Goal: Information Seeking & Learning: Learn about a topic

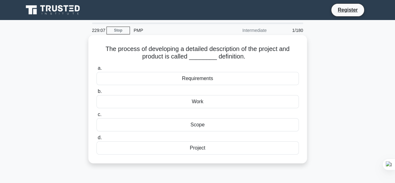
click at [194, 124] on div "Scope" at bounding box center [197, 124] width 202 height 13
click at [96, 116] on input "c. Scope" at bounding box center [96, 114] width 0 height 4
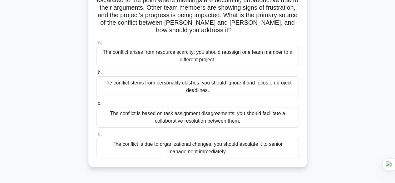
scroll to position [69, 0]
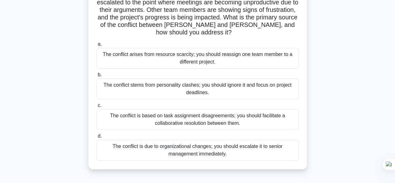
click at [276, 110] on div "The conflict is based on task assignment disagreements; you should facilitate a…" at bounding box center [197, 119] width 202 height 21
click at [96, 107] on input "c. The conflict is based on task assignment disagreements; you should facilitat…" at bounding box center [96, 105] width 0 height 4
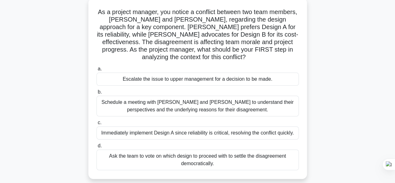
scroll to position [47, 0]
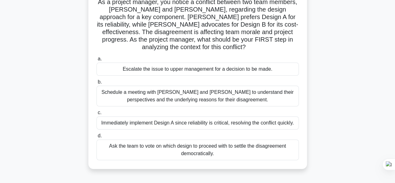
click at [179, 102] on div "Schedule a meeting with Sarah and John to understand their perspectives and the…" at bounding box center [197, 96] width 202 height 21
click at [96, 84] on input "b. Schedule a meeting with Sarah and John to understand their perspectives and …" at bounding box center [96, 82] width 0 height 4
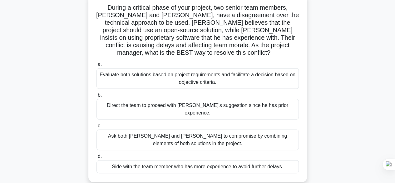
scroll to position [43, 0]
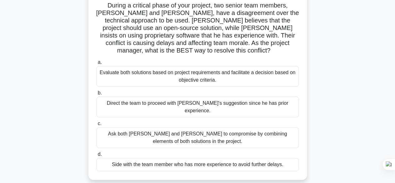
click at [246, 75] on div "Evaluate both solutions based on project requirements and facilitate a decision…" at bounding box center [197, 76] width 202 height 21
click at [96, 64] on input "a. Evaluate both solutions based on project requirements and facilitate a decis…" at bounding box center [96, 62] width 0 height 4
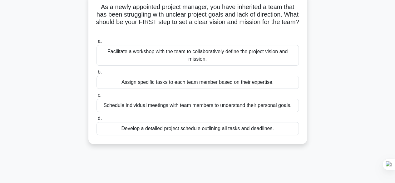
scroll to position [0, 0]
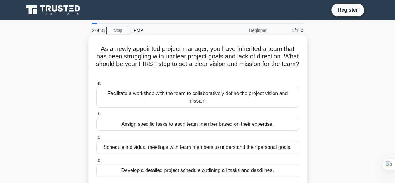
click at [103, 92] on div "Facilitate a workshop with the team to collaboratively define the project visio…" at bounding box center [197, 97] width 202 height 21
click at [96, 85] on input "a. Facilitate a workshop with the team to collaboratively define the project vi…" at bounding box center [96, 83] width 0 height 4
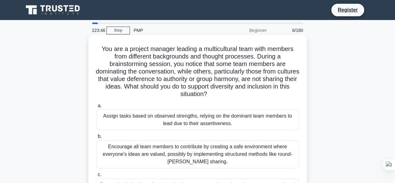
click at [190, 90] on h5 "You are a project manager leading a multicultural team with members from differ…" at bounding box center [198, 71] width 204 height 53
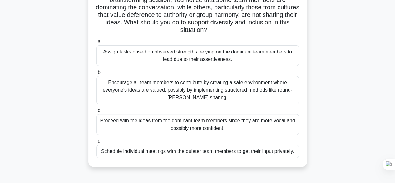
scroll to position [65, 0]
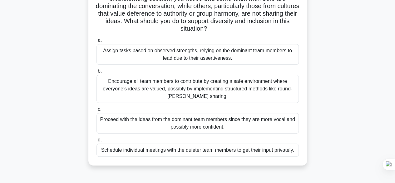
click at [195, 80] on div "Encourage all team members to contribute by creating a safe environment where e…" at bounding box center [197, 89] width 202 height 28
click at [96, 73] on input "b. Encourage all team members to contribute by creating a safe environment wher…" at bounding box center [96, 71] width 0 height 4
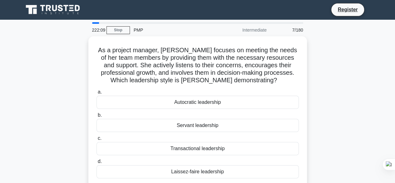
scroll to position [0, 0]
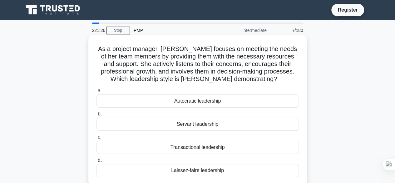
click at [201, 130] on div "Servant leadership" at bounding box center [197, 123] width 202 height 13
click at [96, 116] on input "b. Servant leadership" at bounding box center [96, 114] width 0 height 4
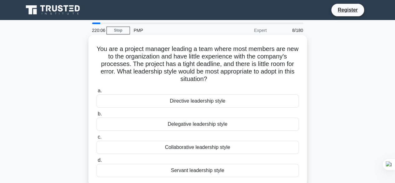
click at [219, 100] on div "Directive leadership style" at bounding box center [197, 100] width 202 height 13
click at [96, 93] on input "a. Directive leadership style" at bounding box center [96, 91] width 0 height 4
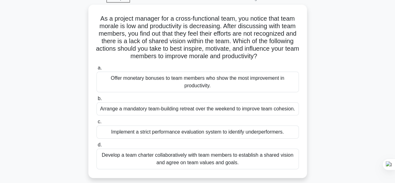
scroll to position [37, 0]
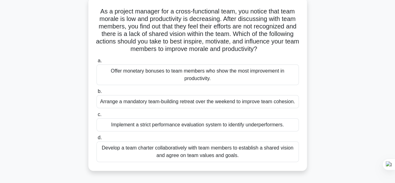
click at [102, 144] on div "Develop a team charter collaboratively with team members to establish a shared …" at bounding box center [197, 151] width 202 height 21
click at [96, 140] on input "d. Develop a team charter collaboratively with team members to establish a shar…" at bounding box center [96, 138] width 0 height 4
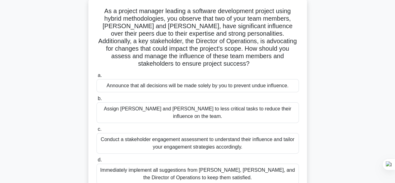
scroll to position [40, 0]
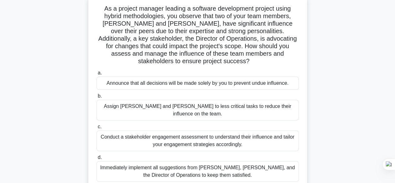
click at [279, 130] on div "Conduct a stakeholder engagement assessment to understand their influence and t…" at bounding box center [197, 140] width 202 height 21
click at [96, 129] on input "c. Conduct a stakeholder engagement assessment to understand their influence an…" at bounding box center [96, 127] width 0 height 4
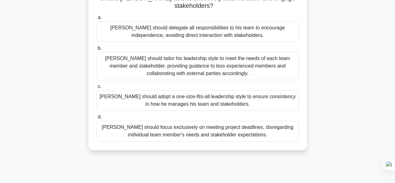
scroll to position [97, 0]
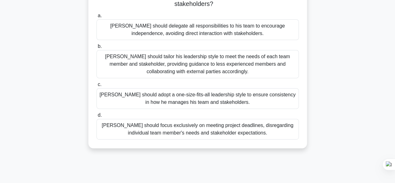
click at [272, 60] on div "John should tailor his leadership style to meet the needs of each team member a…" at bounding box center [197, 64] width 202 height 28
click at [96, 48] on input "b. John should tailor his leadership style to meet the needs of each team membe…" at bounding box center [96, 46] width 0 height 4
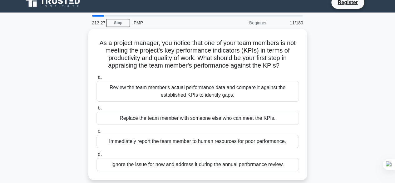
scroll to position [0, 0]
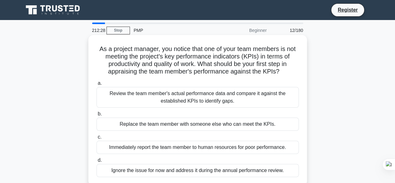
click at [195, 94] on div "Review the team member's actual performance data and compare it against the est…" at bounding box center [197, 97] width 202 height 21
click at [96, 85] on input "a. Review the team member's actual performance data and compare it against the …" at bounding box center [96, 83] width 0 height 4
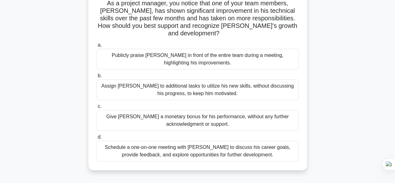
scroll to position [48, 0]
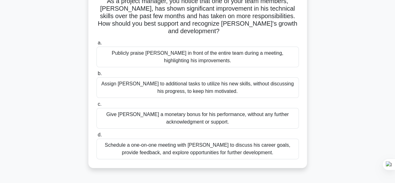
click at [275, 148] on div "Schedule a one-on-one meeting with Alex to discuss his career goals, provide fe…" at bounding box center [197, 148] width 202 height 21
click at [96, 137] on input "d. Schedule a one-on-one meeting with Alex to discuss his career goals, provide…" at bounding box center [96, 135] width 0 height 4
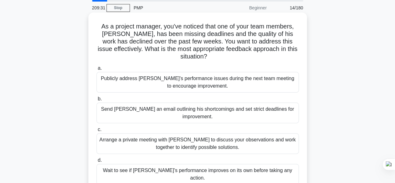
scroll to position [24, 0]
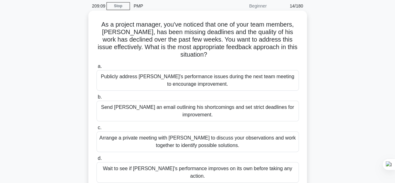
click at [276, 136] on div "Arrange a private meeting with Alex to discuss your observations and work toget…" at bounding box center [197, 141] width 202 height 21
click at [96, 130] on input "c. Arrange a private meeting with Alex to discuss your observations and work to…" at bounding box center [96, 128] width 0 height 4
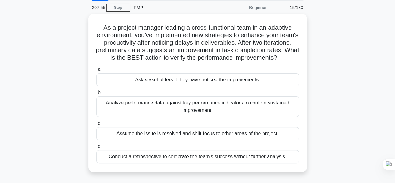
scroll to position [25, 0]
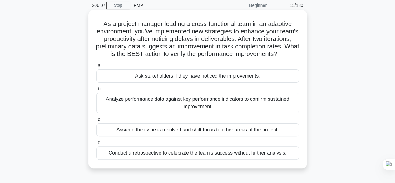
click at [209, 82] on div "Ask stakeholders if they have noticed the improvements." at bounding box center [197, 75] width 202 height 13
click at [96, 68] on input "a. Ask stakeholders if they have noticed the improvements." at bounding box center [96, 66] width 0 height 4
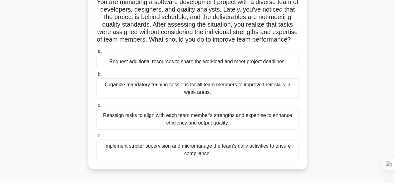
scroll to position [47, 0]
click at [184, 129] on div "Reassign tasks to align with each team member's strengths and expertise to enha…" at bounding box center [197, 118] width 202 height 21
click at [96, 107] on input "c. Reassign tasks to align with each team member's strengths and expertise to e…" at bounding box center [96, 105] width 0 height 4
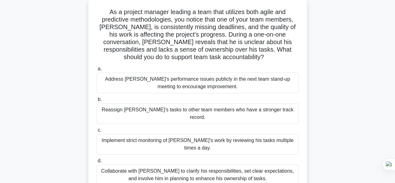
scroll to position [37, 0]
click at [264, 164] on div "Collaborate with Alex to clarify his responsibilities, set clear expectations, …" at bounding box center [197, 174] width 202 height 21
click at [96, 161] on input "d. Collaborate with Alex to clarify his responsibilities, set clear expectation…" at bounding box center [96, 161] width 0 height 4
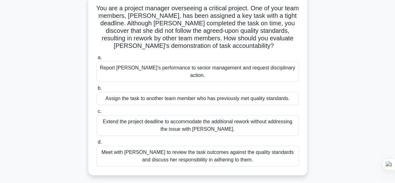
scroll to position [43, 0]
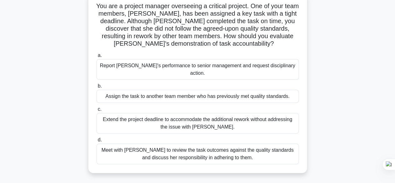
click at [251, 148] on div "Meet with Priya to review the task outcomes against the quality standards and d…" at bounding box center [197, 153] width 202 height 21
click at [96, 142] on input "d. Meet with Priya to review the task outcomes against the quality standards an…" at bounding box center [96, 140] width 0 height 4
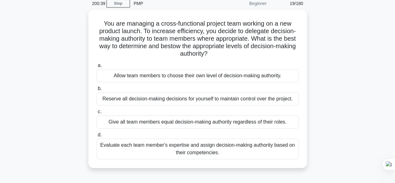
scroll to position [27, 0]
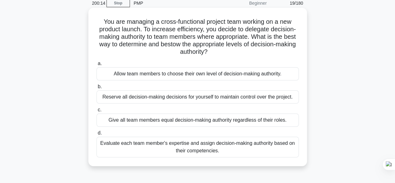
click at [275, 124] on div "Give all team members equal decision-making authority regardless of their roles." at bounding box center [197, 119] width 202 height 13
click at [96, 112] on input "c. Give all team members equal decision-making authority regardless of their ro…" at bounding box center [96, 110] width 0 height 4
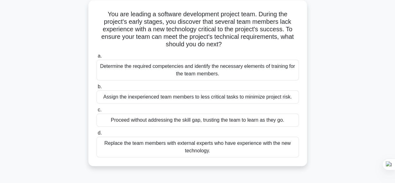
scroll to position [37, 0]
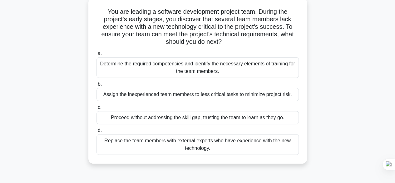
click at [256, 75] on div "Determine the required competencies and identify the necessary elements of trai…" at bounding box center [197, 67] width 202 height 21
click at [96, 56] on input "a. Determine the required competencies and identify the necessary elements of t…" at bounding box center [96, 54] width 0 height 4
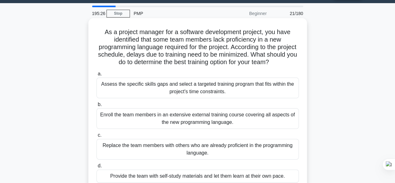
scroll to position [17, 0]
click at [260, 75] on label "a. Assess the specific skills gaps and select a targeted training program that …" at bounding box center [197, 84] width 202 height 28
click at [96, 75] on input "a. Assess the specific skills gaps and select a targeted training program that …" at bounding box center [96, 74] width 0 height 4
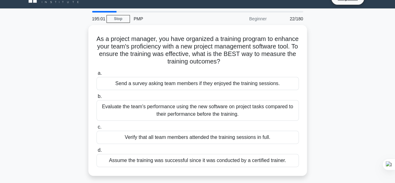
scroll to position [0, 0]
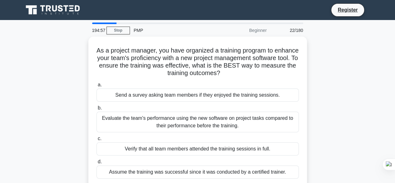
click at [323, 111] on div "As a project manager, you have organized a training program to enhance your tea…" at bounding box center [198, 116] width 356 height 158
click at [243, 126] on div "Evaluate the team's performance using the new software on project tasks compare…" at bounding box center [197, 121] width 202 height 21
click at [96, 110] on input "b. Evaluate the team's performance using the new software on project tasks comp…" at bounding box center [96, 108] width 0 height 4
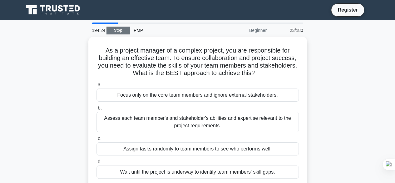
click at [117, 29] on link "Stop" at bounding box center [117, 31] width 23 height 8
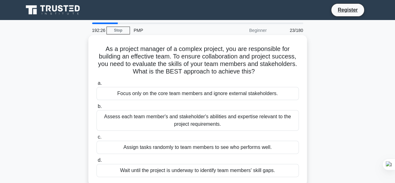
click at [272, 121] on div "Assess each team member's and stakeholder's abilities and expertise relevant to…" at bounding box center [197, 120] width 202 height 21
click at [96, 108] on input "b. Assess each team member's and stakeholder's abilities and expertise relevant…" at bounding box center [96, 106] width 0 height 4
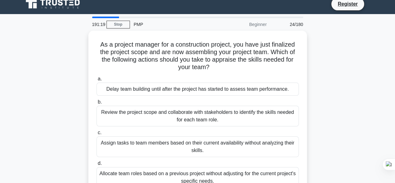
scroll to position [6, 0]
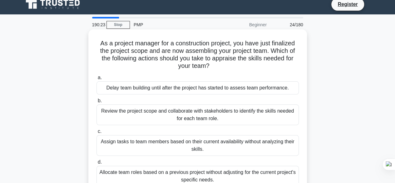
click at [266, 119] on div "Review the project scope and collaborate with stakeholders to identify the skil…" at bounding box center [197, 114] width 202 height 21
click at [96, 103] on input "b. Review the project scope and collaborate with stakeholders to identify the s…" at bounding box center [96, 101] width 0 height 4
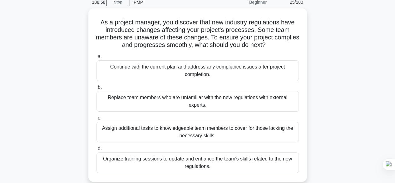
scroll to position [29, 0]
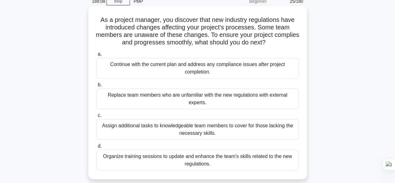
click at [286, 161] on div "Organize training sessions to update and enhance the team's skills related to t…" at bounding box center [197, 160] width 202 height 21
click at [96, 148] on input "d. Organize training sessions to update and enhance the team's skills related t…" at bounding box center [96, 146] width 0 height 4
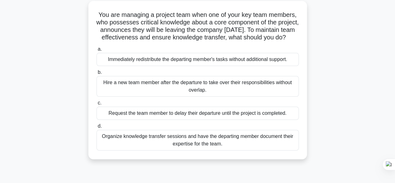
scroll to position [37, 0]
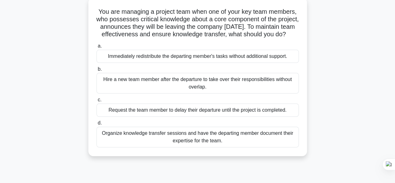
click at [230, 147] on div "Organize knowledge transfer sessions and have the departing member document the…" at bounding box center [197, 136] width 202 height 21
click at [96, 125] on input "d. Organize knowledge transfer sessions and have the departing member document …" at bounding box center [96, 123] width 0 height 4
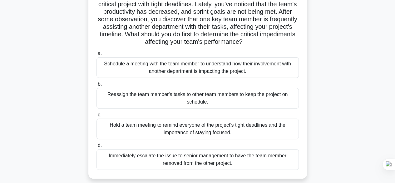
scroll to position [54, 0]
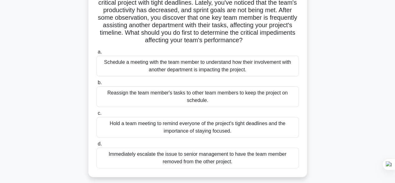
click at [195, 69] on div "Schedule a meeting with the team member to understand how their involvement wit…" at bounding box center [197, 66] width 202 height 21
click at [96, 54] on input "a. Schedule a meeting with the team member to understand how their involvement …" at bounding box center [96, 52] width 0 height 4
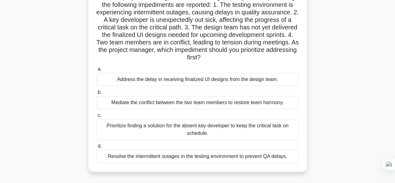
scroll to position [62, 0]
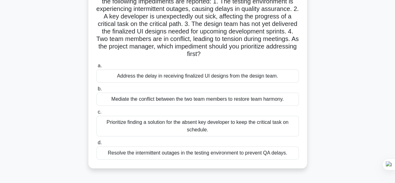
click at [275, 101] on div "Mediate the conflict between the two team members to restore team harmony." at bounding box center [197, 98] width 202 height 13
click at [96, 91] on input "b. Mediate the conflict between the two team members to restore team harmony." at bounding box center [96, 89] width 0 height 4
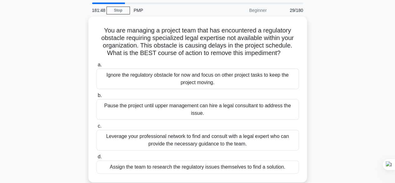
scroll to position [22, 0]
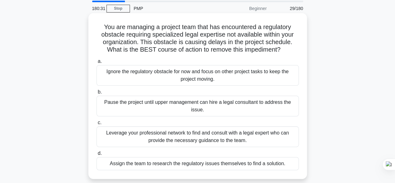
click at [163, 138] on div "Leverage your professional network to find and consult with a legal expert who …" at bounding box center [197, 136] width 202 height 21
click at [96, 125] on input "c. Leverage your professional network to find and consult with a legal expert w…" at bounding box center [96, 123] width 0 height 4
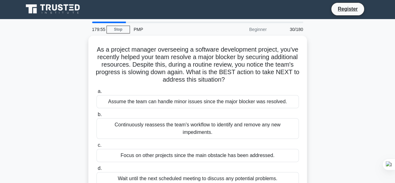
scroll to position [0, 0]
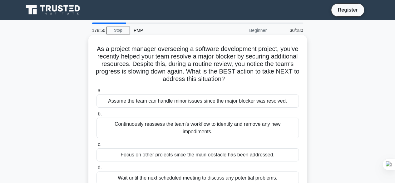
click at [158, 130] on div "Continuously reassess the team's workflow to identify and remove any new impedi…" at bounding box center [197, 127] width 202 height 21
click at [96, 116] on input "b. Continuously reassess the team's workflow to identify and remove any new imp…" at bounding box center [96, 114] width 0 height 4
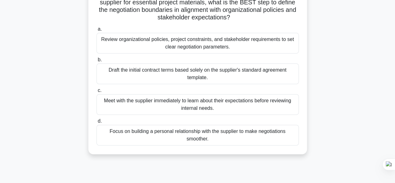
scroll to position [57, 0]
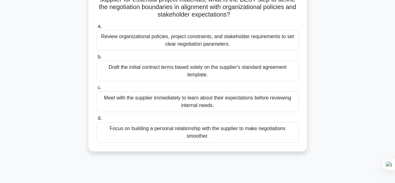
click at [238, 40] on div "Review organizational policies, project constraints, and stakeholder requiremen…" at bounding box center [197, 40] width 202 height 21
click at [96, 28] on input "a. Review organizational policies, project constraints, and stakeholder require…" at bounding box center [96, 26] width 0 height 4
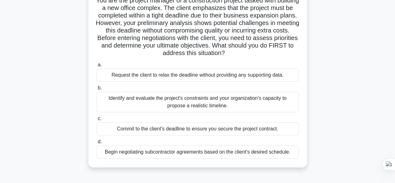
scroll to position [51, 0]
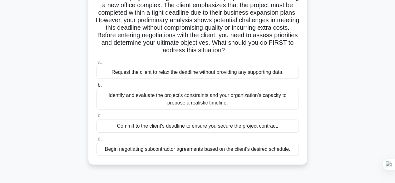
click at [240, 101] on div "Identify and evaluate the project's constraints and your organization's capacit…" at bounding box center [197, 99] width 202 height 21
click at [96, 87] on input "b. Identify and evaluate the project's constraints and your organization's capa…" at bounding box center [96, 85] width 0 height 4
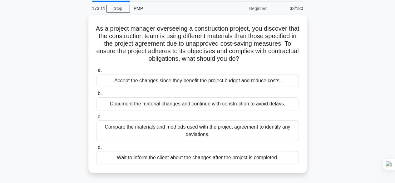
scroll to position [21, 0]
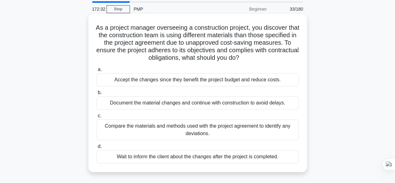
click at [270, 129] on div "Compare the materials and methods used with the project agreement to identify a…" at bounding box center [197, 129] width 202 height 21
click at [96, 118] on input "c. Compare the materials and methods used with the project agreement to identif…" at bounding box center [96, 116] width 0 height 4
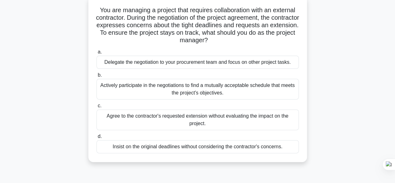
scroll to position [42, 0]
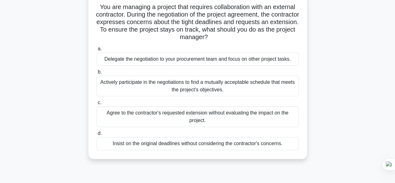
click at [286, 86] on div "Actively participate in the negotiations to find a mutually acceptable schedule…" at bounding box center [197, 86] width 202 height 21
click at [96, 74] on input "b. Actively participate in the negotiations to find a mutually acceptable sched…" at bounding box center [96, 72] width 0 height 4
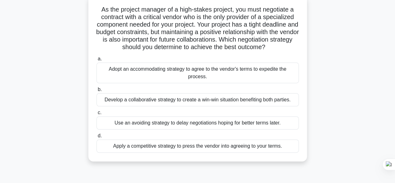
scroll to position [40, 0]
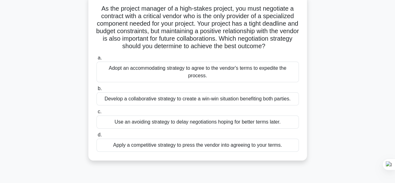
click at [271, 97] on div "Develop a collaborative strategy to create a win-win situation benefiting both …" at bounding box center [197, 98] width 202 height 13
click at [96, 91] on input "b. Develop a collaborative strategy to create a win-win situation benefiting bo…" at bounding box center [96, 88] width 0 height 4
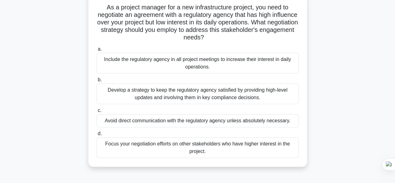
scroll to position [43, 0]
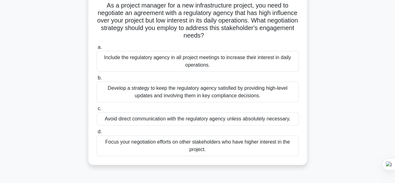
click at [262, 92] on div "Develop a strategy to keep the regulatory agency satisfied by providing high-le…" at bounding box center [197, 91] width 202 height 21
click at [96, 80] on input "b. Develop a strategy to keep the regulatory agency satisfied by providing high…" at bounding box center [96, 78] width 0 height 4
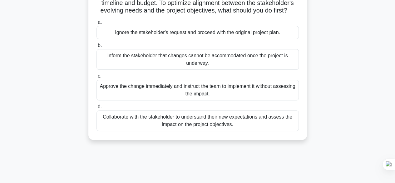
scroll to position [78, 0]
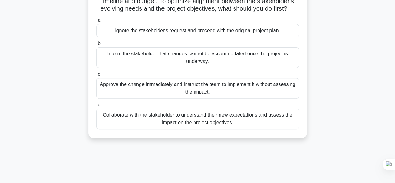
click at [261, 129] on div "Collaborate with the stakeholder to understand their new expectations and asses…" at bounding box center [197, 118] width 202 height 21
click at [96, 107] on input "d. Collaborate with the stakeholder to understand their new expectations and as…" at bounding box center [96, 105] width 0 height 4
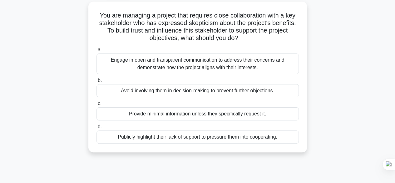
scroll to position [36, 0]
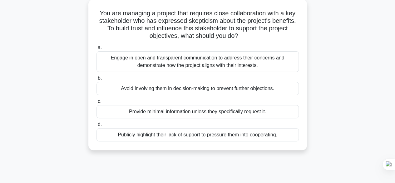
click at [272, 66] on div "Engage in open and transparent communication to address their concerns and demo…" at bounding box center [197, 61] width 202 height 21
click at [96, 50] on input "a. Engage in open and transparent communication to address their concerns and d…" at bounding box center [96, 48] width 0 height 4
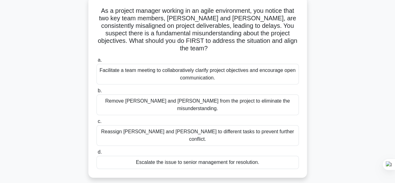
scroll to position [40, 0]
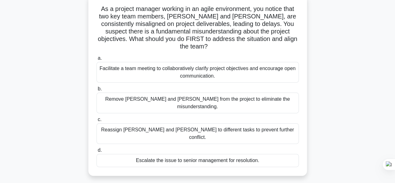
click at [261, 68] on div "Facilitate a team meeting to collaboratively clarify project objectives and enc…" at bounding box center [197, 72] width 202 height 21
click at [96, 60] on input "a. Facilitate a team meeting to collaboratively clarify project objectives and …" at bounding box center [96, 58] width 0 height 4
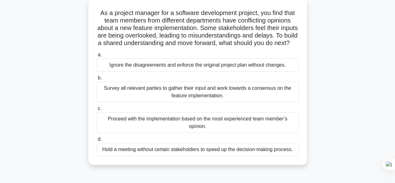
scroll to position [38, 0]
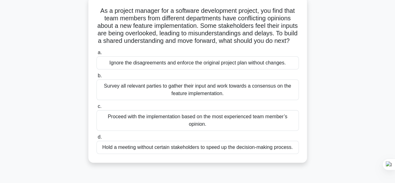
click at [273, 100] on div "Survey all relevant parties to gather their input and work towards a consensus …" at bounding box center [197, 89] width 202 height 21
click at [96, 78] on input "b. Survey all relevant parties to gather their input and work towards a consens…" at bounding box center [96, 76] width 0 height 4
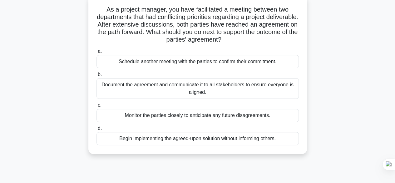
scroll to position [44, 0]
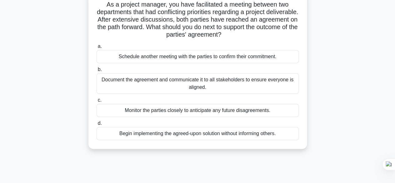
click at [241, 89] on div "Document the agreement and communicate it to all stakeholders to ensure everyon…" at bounding box center [197, 83] width 202 height 21
click at [96, 71] on input "b. Document the agreement and communicate it to all stakeholders to ensure ever…" at bounding box center [96, 69] width 0 height 4
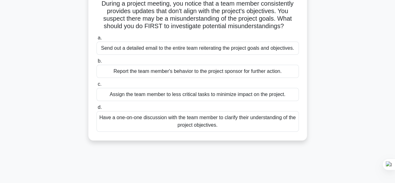
scroll to position [48, 0]
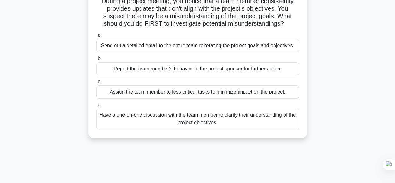
click at [269, 120] on div "Have a one-on-one discussion with the team member to clarify their understandin…" at bounding box center [197, 118] width 202 height 21
click at [96, 107] on input "d. Have a one-on-one discussion with the team member to clarify their understan…" at bounding box center [96, 105] width 0 height 4
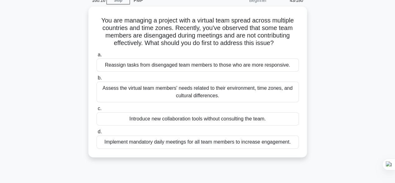
scroll to position [31, 0]
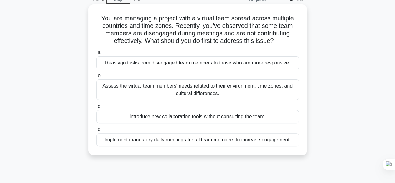
click at [268, 94] on div "Assess the virtual team members' needs related to their environment, time zones…" at bounding box center [197, 89] width 202 height 21
click at [96, 78] on input "b. Assess the virtual team members' needs related to their environment, time zo…" at bounding box center [96, 76] width 0 height 4
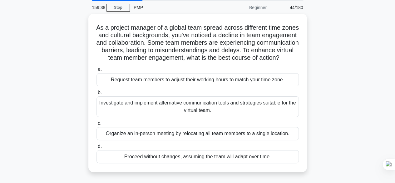
scroll to position [26, 0]
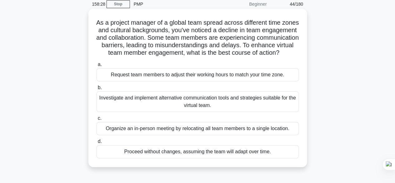
click at [260, 110] on div "Investigate and implement alternative communication tools and strategies suitab…" at bounding box center [197, 101] width 202 height 21
click at [96, 90] on input "b. Investigate and implement alternative communication tools and strategies sui…" at bounding box center [96, 88] width 0 height 4
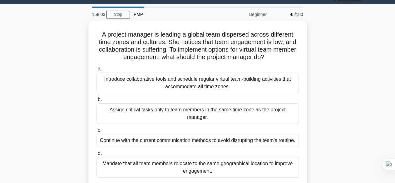
scroll to position [17, 0]
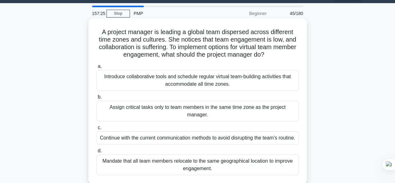
click at [252, 85] on div "Introduce collaborative tools and schedule regular virtual team-building activi…" at bounding box center [197, 80] width 202 height 21
click at [96, 68] on input "a. Introduce collaborative tools and schedule regular virtual team-building act…" at bounding box center [96, 66] width 0 height 4
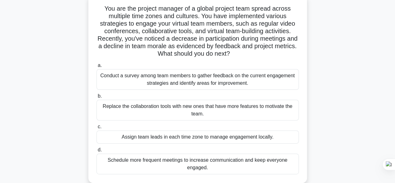
scroll to position [43, 0]
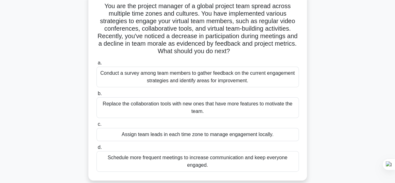
click at [224, 71] on div "Conduct a survey among team members to gather feedback on the current engagemen…" at bounding box center [197, 77] width 202 height 21
click at [96, 65] on input "a. Conduct a survey among team members to gather feedback on the current engage…" at bounding box center [96, 63] width 0 height 4
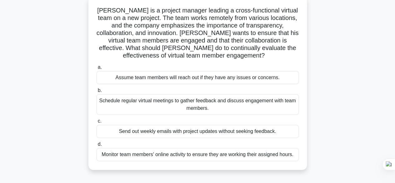
scroll to position [42, 0]
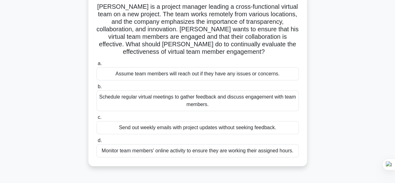
click at [278, 104] on div "Schedule regular virtual meetings to gather feedback and discuss engagement wit…" at bounding box center [197, 100] width 202 height 21
click at [96, 89] on input "b. Schedule regular virtual meetings to gather feedback and discuss engagement …" at bounding box center [96, 87] width 0 height 4
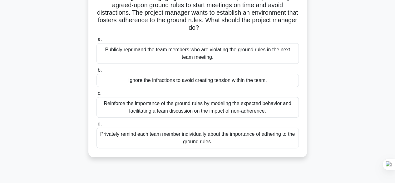
scroll to position [61, 0]
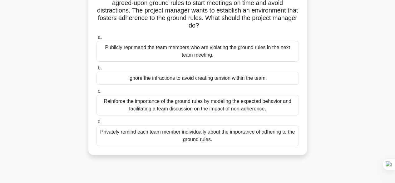
click at [280, 108] on div "Reinforce the importance of the ground rules by modeling the expected behavior …" at bounding box center [197, 105] width 202 height 21
click at [96, 93] on input "c. Reinforce the importance of the ground rules by modeling the expected behavi…" at bounding box center [96, 91] width 0 height 4
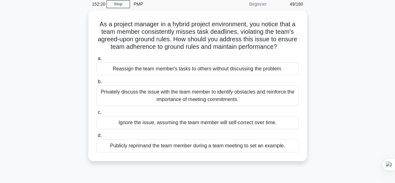
scroll to position [28, 0]
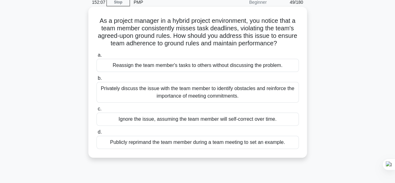
click at [270, 96] on div "Privately discuss the issue with the team member to identify obstacles and rein…" at bounding box center [197, 92] width 202 height 21
click at [96, 80] on input "b. Privately discuss the issue with the team member to identify obstacles and r…" at bounding box center [96, 78] width 0 height 4
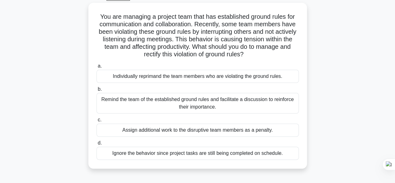
scroll to position [34, 0]
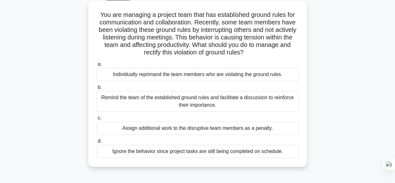
click at [265, 105] on div "Remind the team of the established ground rules and facilitate a discussion to …" at bounding box center [197, 101] width 202 height 21
click at [96, 89] on input "b. Remind the team of the established ground rules and facilitate a discussion …" at bounding box center [96, 87] width 0 height 4
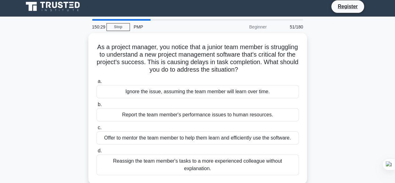
scroll to position [0, 0]
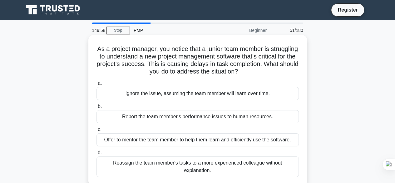
click at [282, 141] on div "Offer to mentor the team member to help them learn and efficiently use the soft…" at bounding box center [197, 139] width 202 height 13
click at [96, 131] on input "c. Offer to mentor the team member to help them learn and efficiently use the s…" at bounding box center [96, 129] width 0 height 4
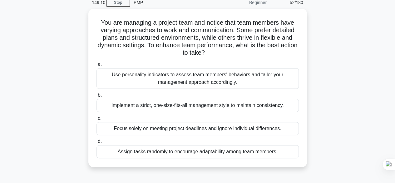
scroll to position [28, 0]
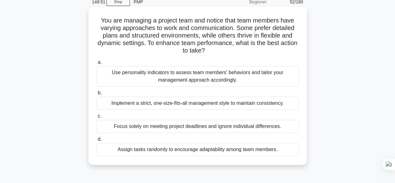
click at [255, 80] on div "Use personality indicators to assess team members' behaviors and tailor your ma…" at bounding box center [197, 76] width 202 height 21
click at [96, 64] on input "a. Use personality indicators to assess team members' behaviors and tailor your…" at bounding box center [96, 62] width 0 height 4
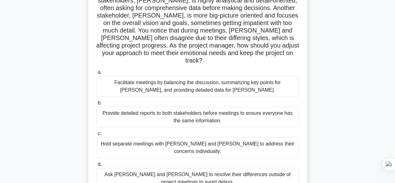
scroll to position [58, 0]
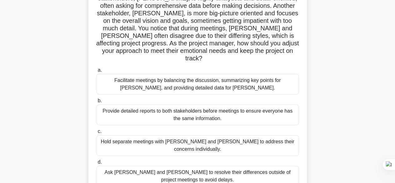
click at [284, 137] on div "Hold separate meetings with Maria and John to address their concerns individual…" at bounding box center [197, 145] width 202 height 21
click at [96, 133] on input "c. Hold separate meetings with Maria and John to address their concerns individ…" at bounding box center [96, 131] width 0 height 4
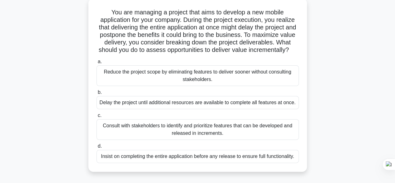
scroll to position [40, 0]
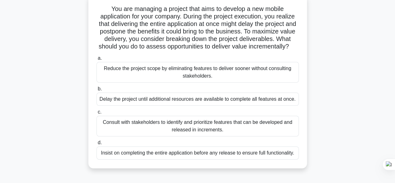
click at [244, 136] on div "Consult with stakeholders to identify and prioritize features that can be devel…" at bounding box center [197, 126] width 202 height 21
click at [96, 114] on input "c. Consult with stakeholders to identify and prioritize features that can be de…" at bounding box center [96, 112] width 0 height 4
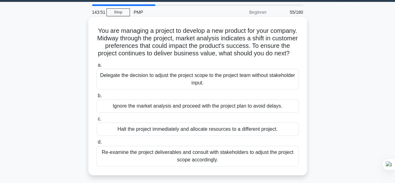
scroll to position [19, 0]
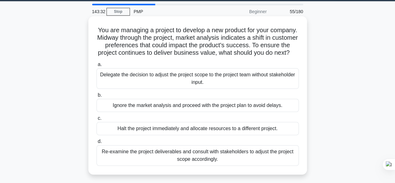
click at [259, 165] on div "Re-examine the project deliverables and consult with stakeholders to adjust the…" at bounding box center [197, 155] width 202 height 21
click at [96, 143] on input "d. Re-examine the project deliverables and consult with stakeholders to adjust …" at bounding box center [96, 141] width 0 height 4
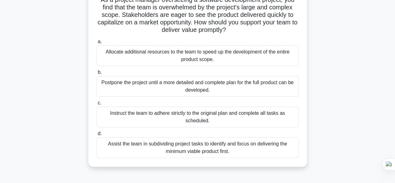
scroll to position [59, 0]
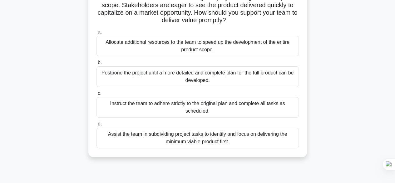
click at [269, 141] on div "Assist the team in subdividing project tasks to identify and focus on deliverin…" at bounding box center [197, 137] width 202 height 21
click at [96, 126] on input "d. Assist the team in subdividing project tasks to identify and focus on delive…" at bounding box center [96, 124] width 0 height 4
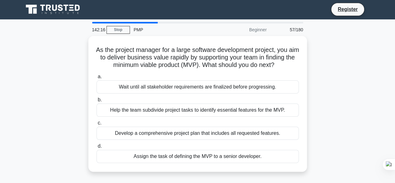
scroll to position [0, 0]
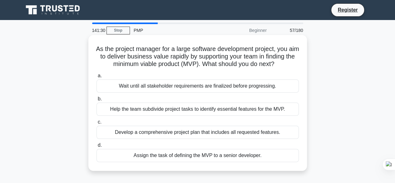
click at [176, 116] on div "Help the team subdivide project tasks to identify essential features for the MV…" at bounding box center [197, 108] width 202 height 13
click at [96, 101] on input "b. Help the team subdivide project tasks to identify essential features for the…" at bounding box center [96, 99] width 0 height 4
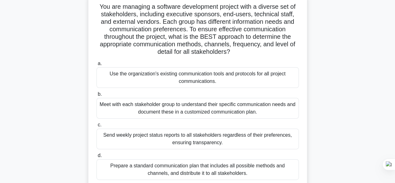
scroll to position [44, 0]
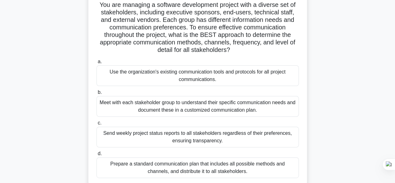
click at [272, 80] on div "Use the organization's existing communication tools and protocols for all proje…" at bounding box center [197, 75] width 202 height 21
click at [96, 64] on input "a. Use the organization's existing communication tools and protocols for all pr…" at bounding box center [96, 62] width 0 height 4
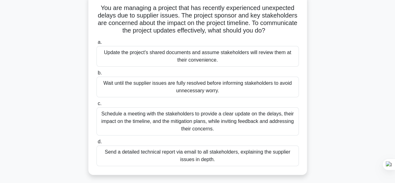
scroll to position [41, 0]
click at [131, 121] on div "Schedule a meeting with the stakeholders to provide a clear update on the delay…" at bounding box center [197, 121] width 202 height 28
click at [96, 105] on input "c. Schedule a meeting with the stakeholders to provide a clear update on the de…" at bounding box center [96, 103] width 0 height 4
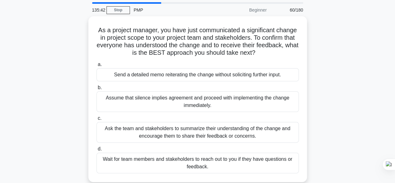
scroll to position [22, 0]
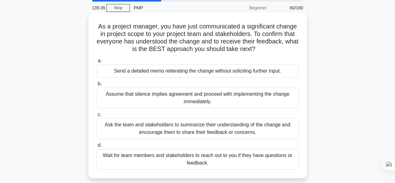
click at [258, 132] on div "Ask the team and stakeholders to summarize their understanding of the change an…" at bounding box center [197, 128] width 202 height 21
click at [96, 116] on input "c. Ask the team and stakeholders to summarize their understanding of the change…" at bounding box center [96, 114] width 0 height 4
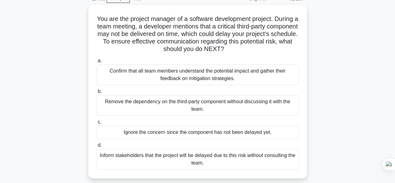
scroll to position [33, 0]
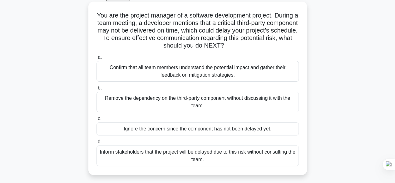
click at [237, 80] on div "Confirm that all team members understand the potential impact and gather their …" at bounding box center [197, 71] width 202 height 21
click at [96, 59] on input "a. Confirm that all team members understand the potential impact and gather the…" at bounding box center [96, 57] width 0 height 4
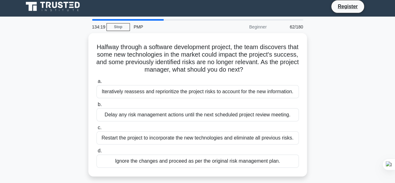
scroll to position [0, 0]
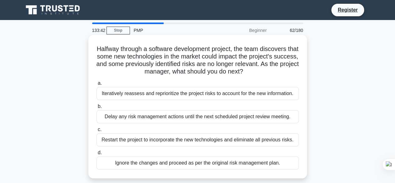
click at [269, 97] on div "Iteratively reassess and reprioritize the project risks to account for the new …" at bounding box center [197, 93] width 202 height 13
click at [96, 85] on input "a. Iteratively reassess and reprioritize the project risks to account for the n…" at bounding box center [96, 83] width 0 height 4
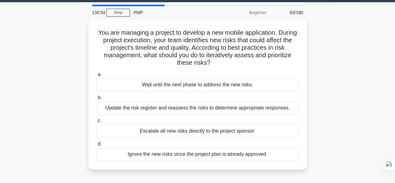
scroll to position [18, 0]
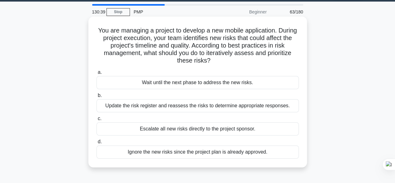
click at [259, 84] on div "Wait until the next phase to address the new risks." at bounding box center [197, 82] width 202 height 13
click at [96, 74] on input "a. Wait until the next phase to address the new risks." at bounding box center [96, 72] width 0 height 4
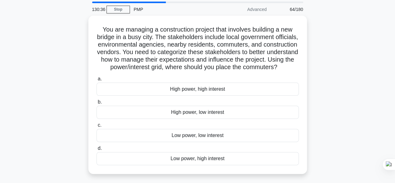
scroll to position [21, 0]
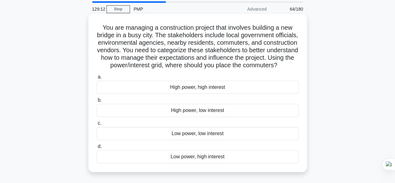
click at [234, 163] on div "Low power, high interest" at bounding box center [197, 156] width 202 height 13
click at [96, 148] on input "d. Low power, high interest" at bounding box center [96, 146] width 0 height 4
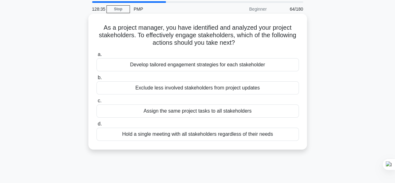
click at [266, 69] on div "Develop tailored engagement strategies for each stakeholder" at bounding box center [197, 64] width 202 height 13
click at [96, 57] on input "a. Develop tailored engagement strategies for each stakeholder" at bounding box center [96, 54] width 0 height 4
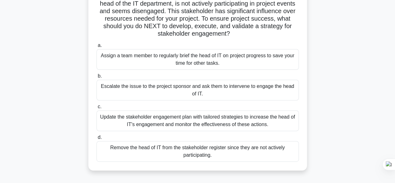
scroll to position [62, 0]
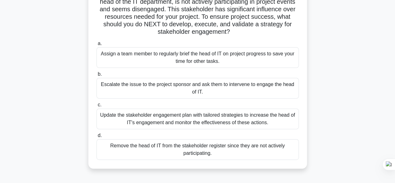
click at [207, 119] on div "Update the stakeholder engagement plan with tailored strategies to increase the…" at bounding box center [197, 118] width 202 height 21
click at [96, 107] on input "c. Update the stakeholder engagement plan with tailored strategies to increase …" at bounding box center [96, 105] width 0 height 4
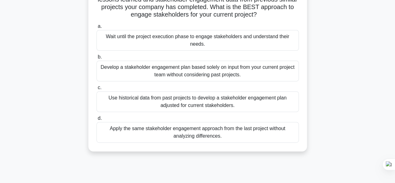
scroll to position [75, 0]
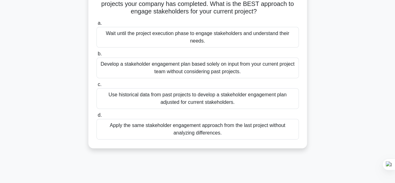
click at [272, 102] on div "Use historical data from past projects to develop a stakeholder engagement plan…" at bounding box center [197, 98] width 202 height 21
click at [96, 86] on input "c. Use historical data from past projects to develop a stakeholder engagement p…" at bounding box center [96, 84] width 0 height 4
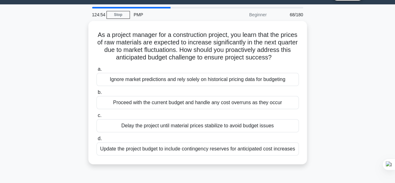
scroll to position [17, 0]
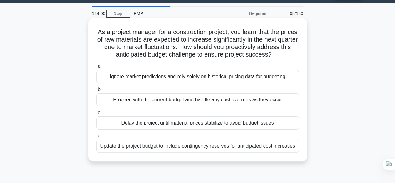
click at [276, 149] on div "Update the project budget to include contingency reserves for anticipated cost …" at bounding box center [197, 145] width 202 height 13
click at [96, 138] on input "d. Update the project budget to include contingency reserves for anticipated co…" at bounding box center [96, 136] width 0 height 4
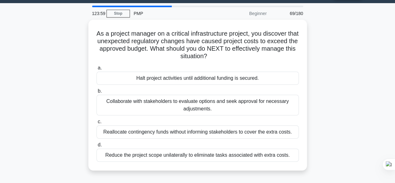
scroll to position [0, 0]
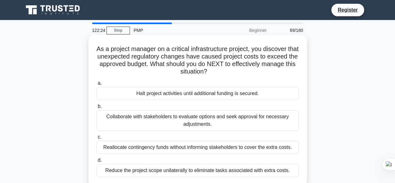
click at [278, 121] on div "Collaborate with stakeholders to evaluate options and seek approval for necessa…" at bounding box center [197, 120] width 202 height 21
click at [96, 108] on input "b. Collaborate with stakeholders to evaluate options and seek approval for nece…" at bounding box center [96, 106] width 0 height 4
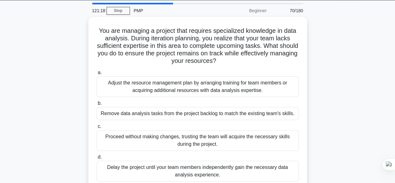
scroll to position [12, 0]
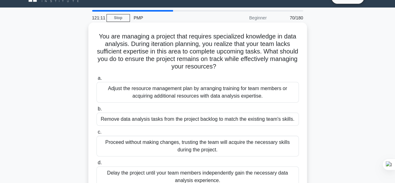
click at [274, 98] on div "Adjust the resource management plan by arranging training for team members or a…" at bounding box center [197, 92] width 202 height 21
click at [96, 80] on input "a. Adjust the resource management plan by arranging training for team members o…" at bounding box center [96, 78] width 0 height 4
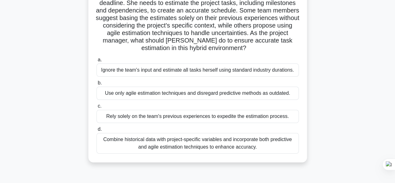
scroll to position [56, 0]
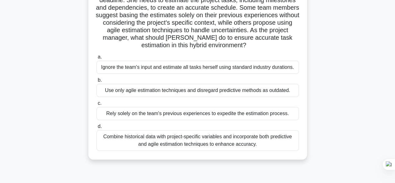
click at [265, 143] on div "Combine historical data with project-specific variables and incorporate both pr…" at bounding box center [197, 140] width 202 height 21
click at [96, 128] on input "d. Combine historical data with project-specific variables and incorporate both…" at bounding box center [96, 126] width 0 height 4
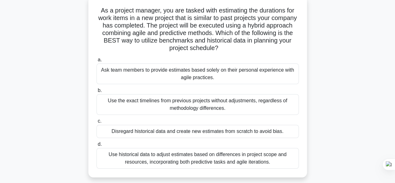
scroll to position [42, 0]
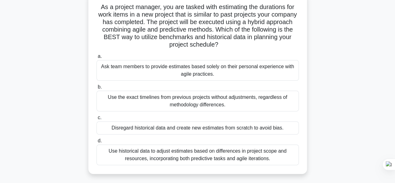
click at [275, 159] on div "Use historical data to adjust estimates based on differences in project scope a…" at bounding box center [197, 154] width 202 height 21
click at [96, 143] on input "d. Use historical data to adjust estimates based on differences in project scop…" at bounding box center [96, 141] width 0 height 4
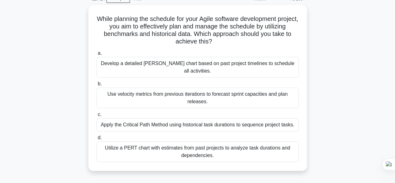
scroll to position [32, 0]
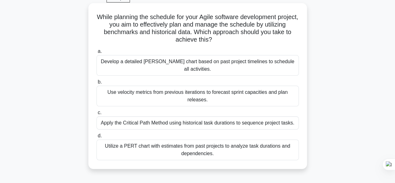
click at [247, 91] on div "Use velocity metrics from previous iterations to forecast sprint capacities and…" at bounding box center [197, 96] width 202 height 21
click at [96, 84] on input "b. Use velocity metrics from previous iterations to forecast sprint capacities …" at bounding box center [96, 82] width 0 height 4
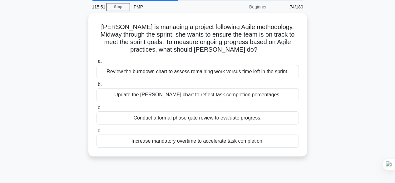
scroll to position [24, 0]
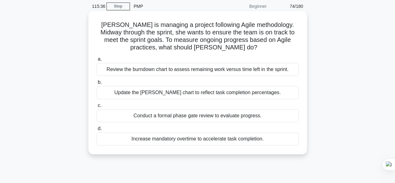
click at [283, 70] on div "Review the burndown chart to assess remaining work versus time left in the spri…" at bounding box center [197, 69] width 202 height 13
click at [96, 61] on input "a. Review the burndown chart to assess remaining work versus time left in the s…" at bounding box center [96, 59] width 0 height 4
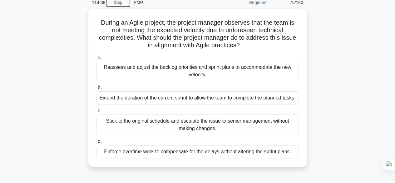
scroll to position [29, 0]
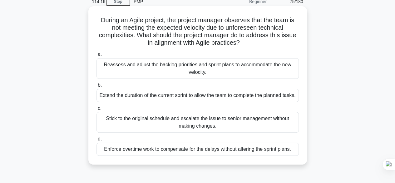
click at [284, 73] on div "Reassess and adjust the backlog priorities and sprint plans to accommodate the …" at bounding box center [197, 68] width 202 height 21
click at [96, 57] on input "a. Reassess and adjust the backlog priorities and sprint plans to accommodate t…" at bounding box center [96, 54] width 0 height 4
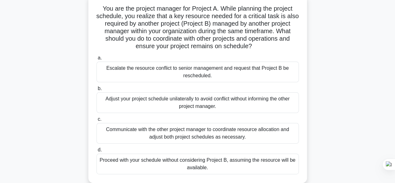
scroll to position [42, 0]
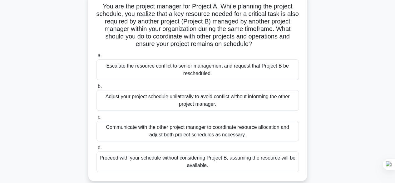
click at [274, 134] on div "Communicate with the other project manager to coordinate resource allocation an…" at bounding box center [197, 131] width 202 height 21
click at [96, 119] on input "c. Communicate with the other project manager to coordinate resource allocation…" at bounding box center [96, 117] width 0 height 4
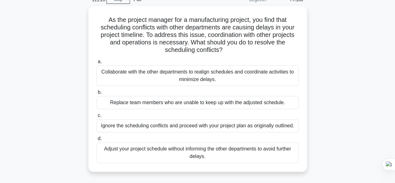
scroll to position [31, 0]
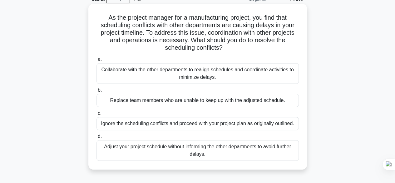
click at [274, 76] on div "Collaborate with the other departments to realign schedules and coordinate acti…" at bounding box center [197, 73] width 202 height 21
click at [96, 62] on input "a. Collaborate with the other departments to realign schedules and coordinate a…" at bounding box center [96, 59] width 0 height 4
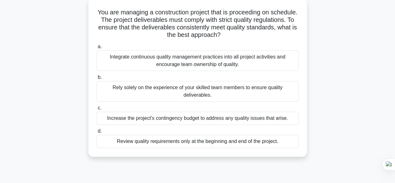
scroll to position [40, 0]
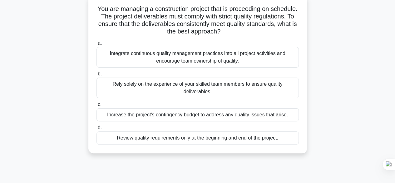
click at [262, 61] on div "Integrate continuous quality management practices into all project activities a…" at bounding box center [197, 57] width 202 height 21
click at [96, 45] on input "a. Integrate continuous quality management practices into all project activitie…" at bounding box center [96, 43] width 0 height 4
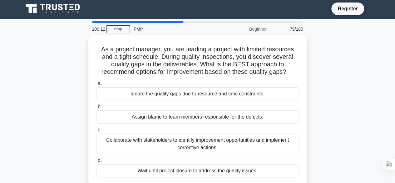
scroll to position [0, 0]
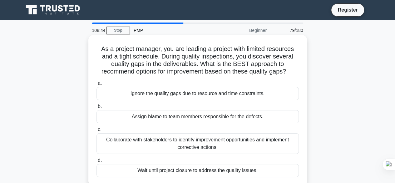
click at [262, 142] on div "Collaborate with stakeholders to identify improvement opportunities and impleme…" at bounding box center [197, 143] width 202 height 21
click at [96, 131] on input "c. Collaborate with stakeholders to identify improvement opportunities and impl…" at bounding box center [96, 129] width 0 height 4
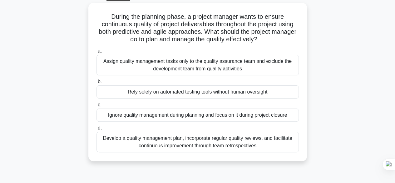
scroll to position [35, 0]
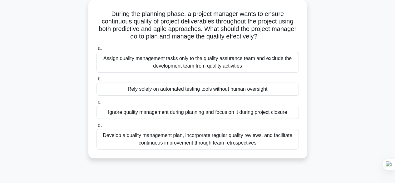
click at [273, 143] on div "Develop a quality management plan, incorporate regular quality reviews, and fac…" at bounding box center [197, 139] width 202 height 21
click at [96, 127] on input "d. Develop a quality management plan, incorporate regular quality reviews, and …" at bounding box center [96, 125] width 0 height 4
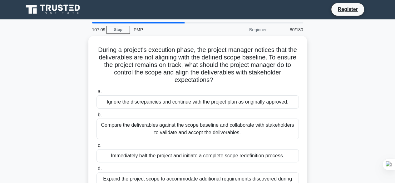
scroll to position [0, 0]
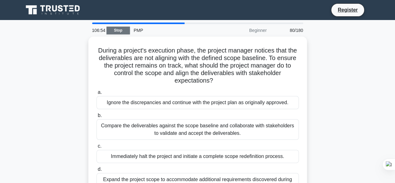
click at [114, 29] on link "Stop" at bounding box center [117, 31] width 23 height 8
click at [114, 28] on link "Stop" at bounding box center [117, 31] width 23 height 8
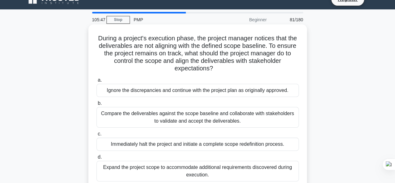
scroll to position [8, 0]
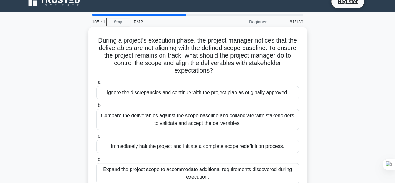
click at [279, 121] on div "Compare the deliverables against the scope baseline and collaborate with stakeh…" at bounding box center [197, 119] width 202 height 21
click at [96, 107] on input "b. Compare the deliverables against the scope baseline and collaborate with sta…" at bounding box center [96, 105] width 0 height 4
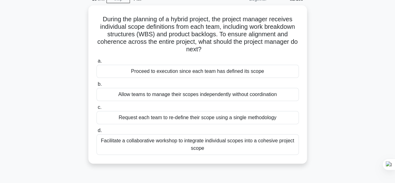
scroll to position [32, 0]
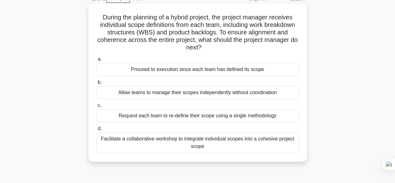
click at [274, 142] on div "Facilitate a collaborative workshop to integrate individual scopes into a cohes…" at bounding box center [197, 142] width 202 height 21
click at [96, 131] on input "d. Facilitate a collaborative workshop to integrate individual scopes into a co…" at bounding box center [96, 128] width 0 height 4
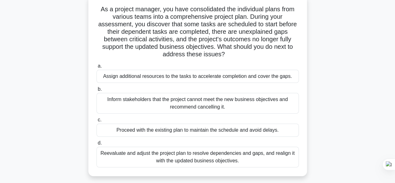
scroll to position [40, 0]
click at [260, 161] on div "Reevaluate and adjust the project plan to resolve dependencies and gaps, and re…" at bounding box center [197, 156] width 202 height 21
click at [96, 145] on input "d. Reevaluate and adjust the project plan to resolve dependencies and gaps, and…" at bounding box center [96, 143] width 0 height 4
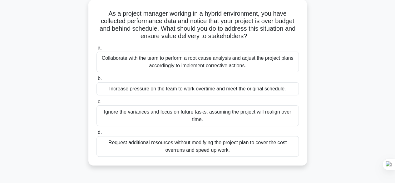
scroll to position [38, 0]
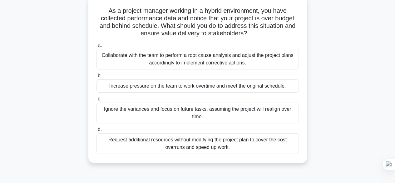
click at [224, 59] on div "Collaborate with the team to perform a root cause analysis and adjust the proje…" at bounding box center [197, 59] width 202 height 21
click at [96, 47] on input "a. Collaborate with the team to perform a root cause analysis and adjust the pr…" at bounding box center [96, 45] width 0 height 4
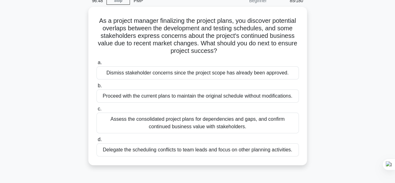
scroll to position [32, 0]
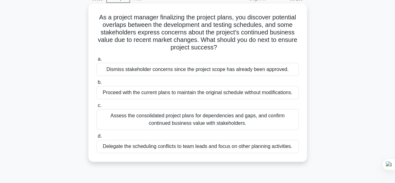
click at [279, 120] on div "Assess the consolidated project plans for dependencies and gaps, and confirm co…" at bounding box center [197, 119] width 202 height 21
click at [96, 107] on input "c. Assess the consolidated project plans for dependencies and gaps, and confirm…" at bounding box center [96, 105] width 0 height 4
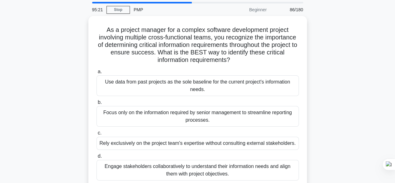
scroll to position [18, 0]
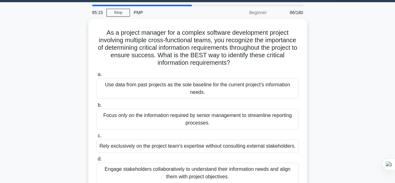
click at [211, 101] on label "b. Focus only on the information required by senior management to streamline re…" at bounding box center [197, 115] width 202 height 28
click at [96, 103] on input "b. Focus only on the information required by senior management to streamline re…" at bounding box center [96, 105] width 0 height 4
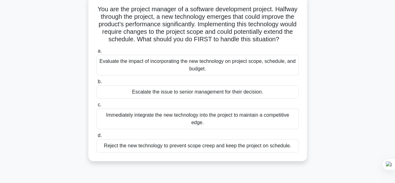
scroll to position [40, 0]
click at [227, 75] on div "Evaluate the impact of incorporating the new technology on project scope, sched…" at bounding box center [197, 64] width 202 height 21
click at [96, 53] on input "a. Evaluate the impact of incorporating the new technology on project scope, sc…" at bounding box center [96, 51] width 0 height 4
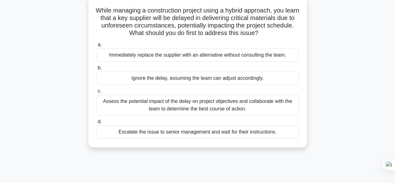
scroll to position [0, 0]
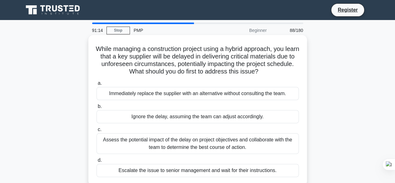
click at [291, 114] on div "Ignore the delay, assuming the team can adjust accordingly." at bounding box center [197, 116] width 202 height 13
click at [96, 108] on input "b. Ignore the delay, assuming the team can adjust accordingly." at bounding box center [96, 106] width 0 height 4
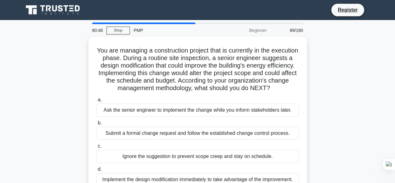
click at [261, 30] on div "Beginner" at bounding box center [243, 30] width 55 height 12
click at [137, 33] on div "PMP" at bounding box center [173, 30] width 86 height 12
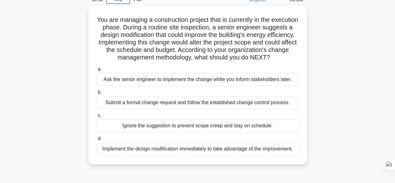
scroll to position [31, 0]
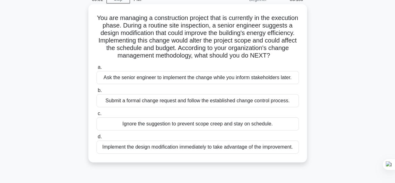
click at [261, 107] on div "Submit a formal change request and follow the established change control proces…" at bounding box center [197, 100] width 202 height 13
click at [96, 92] on input "b. Submit a formal change request and follow the established change control pro…" at bounding box center [96, 90] width 0 height 4
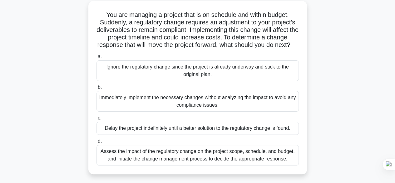
scroll to position [36, 0]
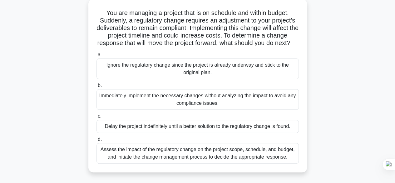
click at [172, 163] on div "Assess the impact of the regulatory change on the project scope, schedule, and …" at bounding box center [197, 153] width 202 height 21
click at [96, 141] on input "d. Assess the impact of the regulatory change on the project scope, schedule, a…" at bounding box center [96, 139] width 0 height 4
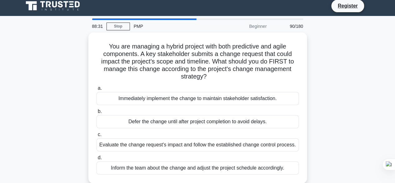
scroll to position [0, 0]
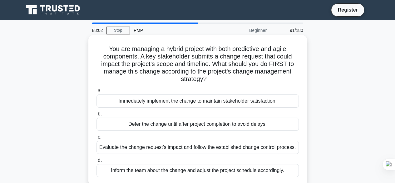
click at [244, 151] on div "Evaluate the change request's impact and follow the established change control …" at bounding box center [197, 147] width 202 height 13
click at [96, 139] on input "c. Evaluate the change request's impact and follow the established change contr…" at bounding box center [96, 137] width 0 height 4
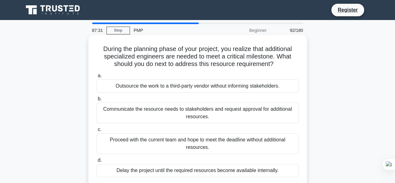
click at [257, 116] on div "Communicate the resource needs to stakeholders and request approval for additio…" at bounding box center [197, 112] width 202 height 21
click at [96, 101] on input "b. Communicate the resource needs to stakeholders and request approval for addi…" at bounding box center [96, 99] width 0 height 4
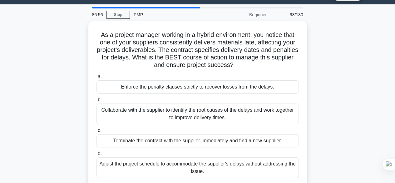
scroll to position [16, 0]
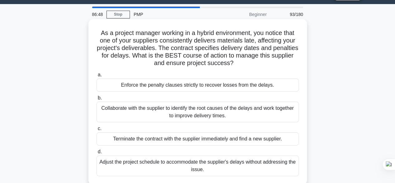
click at [225, 115] on div "Collaborate with the supplier to identify the root causes of the delays and wor…" at bounding box center [197, 111] width 202 height 21
click at [96, 100] on input "b. Collaborate with the supplier to identify the root causes of the delays and …" at bounding box center [96, 98] width 0 height 4
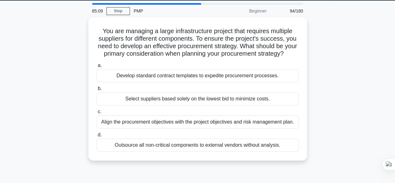
scroll to position [20, 0]
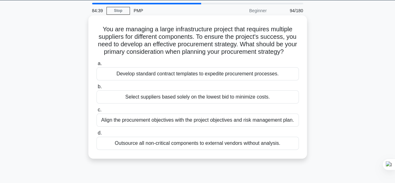
click at [277, 126] on div "Align the procurement objectives with the project objectives and risk managemen…" at bounding box center [197, 119] width 202 height 13
click at [96, 112] on input "c. Align the procurement objectives with the project objectives and risk manage…" at bounding box center [96, 110] width 0 height 4
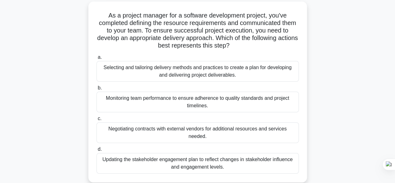
scroll to position [36, 0]
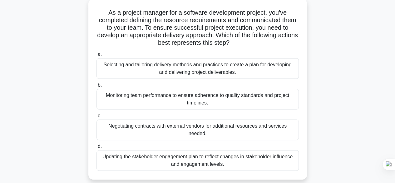
click at [112, 71] on div "Selecting and tailoring delivery methods and practices to create a plan for dev…" at bounding box center [197, 68] width 202 height 21
click at [96, 57] on input "a. Selecting and tailoring delivery methods and practices to create a plan for …" at bounding box center [96, 54] width 0 height 4
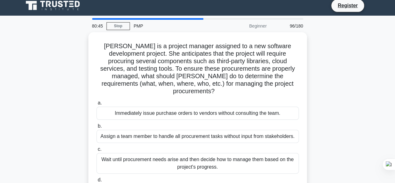
scroll to position [0, 0]
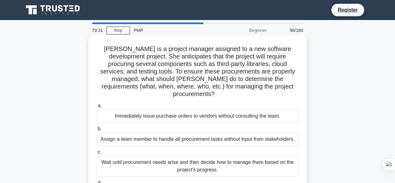
click at [107, 102] on label "a. Immediately issue purchase orders to vendors without consulting the team." at bounding box center [197, 112] width 202 height 21
click at [96, 104] on input "a. Immediately issue purchase orders to vendors without consulting the team." at bounding box center [96, 106] width 0 height 4
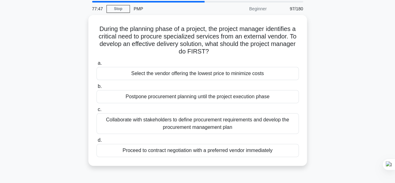
scroll to position [22, 0]
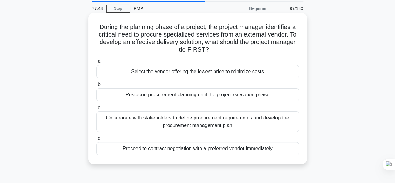
click at [254, 126] on div "Collaborate with stakeholders to define procurement requirements and develop th…" at bounding box center [197, 121] width 202 height 21
click at [96, 110] on input "c. Collaborate with stakeholders to define procurement requirements and develop…" at bounding box center [96, 108] width 0 height 4
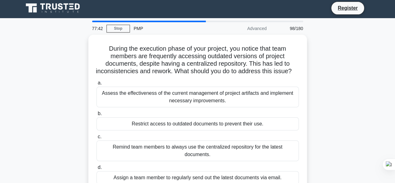
scroll to position [0, 0]
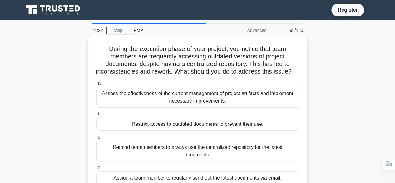
click at [201, 155] on div "Remind team members to always use the centralized repository for the latest doc…" at bounding box center [197, 151] width 202 height 21
click at [96, 139] on input "c. Remind team members to always use the centralized repository for the latest …" at bounding box center [96, 137] width 0 height 4
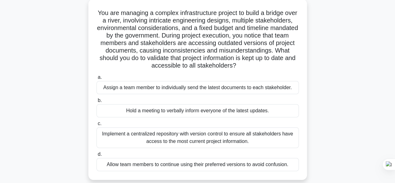
scroll to position [50, 0]
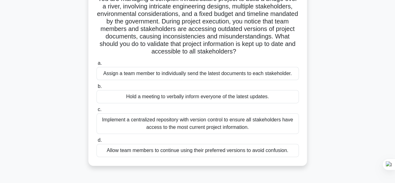
click at [162, 126] on div "Implement a centralized repository with version control to ensure all stakehold…" at bounding box center [197, 123] width 202 height 21
click at [96, 111] on input "c. Implement a centralized repository with version control to ensure all stakeh…" at bounding box center [96, 109] width 0 height 4
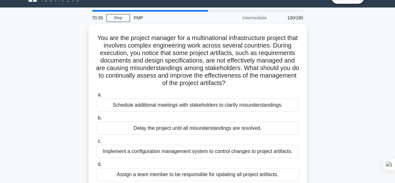
scroll to position [25, 0]
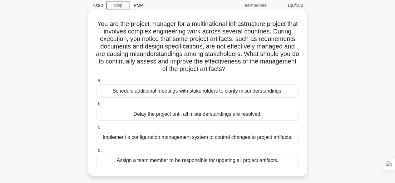
click at [119, 137] on div "Implement a configuration management system to control changes to project artif…" at bounding box center [197, 137] width 202 height 13
click at [96, 129] on input "c. Implement a configuration management system to control changes to project ar…" at bounding box center [96, 127] width 0 height 4
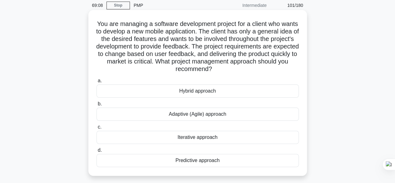
click at [222, 116] on div "Adaptive (Agile) approach" at bounding box center [197, 113] width 202 height 13
click at [96, 106] on input "b. Adaptive (Agile) approach" at bounding box center [96, 104] width 0 height 4
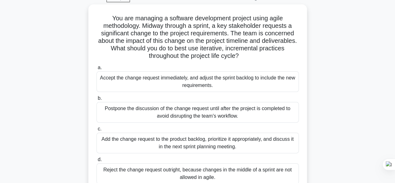
scroll to position [50, 0]
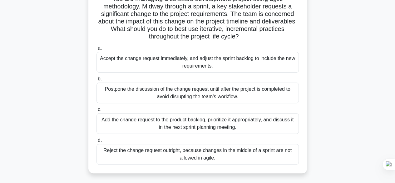
click at [198, 122] on div "Add the change request to the product backlog, prioritize it appropriately, and…" at bounding box center [197, 123] width 202 height 21
click at [96, 111] on input "c. Add the change request to the product backlog, prioritize it appropriately, …" at bounding box center [96, 109] width 0 height 4
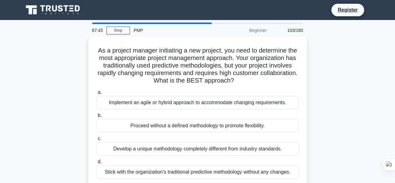
scroll to position [0, 0]
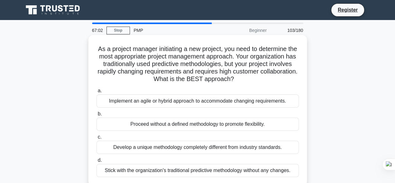
click at [174, 103] on div "Implement an agile or hybrid approach to accommodate changing requirements." at bounding box center [197, 100] width 202 height 13
click at [96, 93] on input "a. Implement an agile or hybrid approach to accommodate changing requirements." at bounding box center [96, 91] width 0 height 4
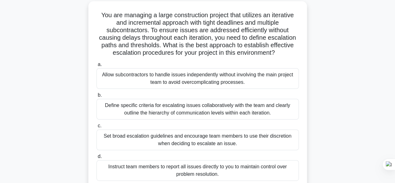
scroll to position [37, 0]
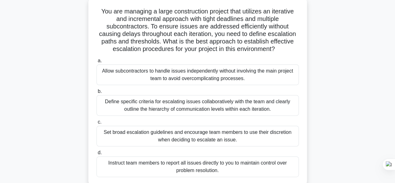
click at [130, 106] on div "Define specific criteria for escalating issues collaboratively with the team an…" at bounding box center [197, 105] width 202 height 21
click at [96, 93] on input "b. Define specific criteria for escalating issues collaboratively with the team…" at bounding box center [96, 91] width 0 height 4
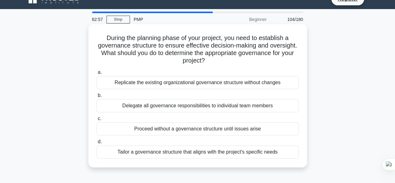
scroll to position [0, 0]
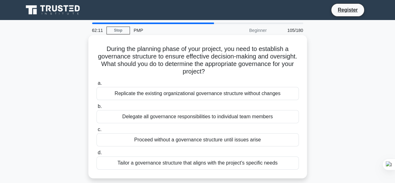
click at [279, 161] on div "Tailor a governance structure that aligns with the project's specific needs" at bounding box center [197, 162] width 202 height 13
click at [96, 155] on input "d. Tailor a governance structure that aligns with the project's specific needs" at bounding box center [96, 152] width 0 height 4
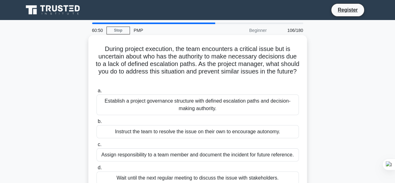
click at [225, 110] on div "Establish a project governance structure with defined escalation paths and deci…" at bounding box center [197, 104] width 202 height 21
click at [96, 93] on input "a. Establish a project governance structure with defined escalation paths and d…" at bounding box center [96, 91] width 0 height 4
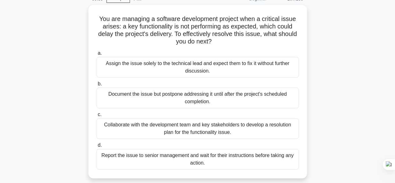
scroll to position [32, 0]
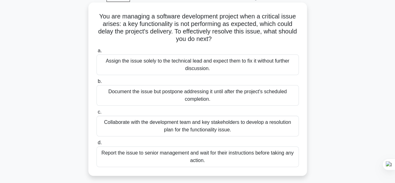
click at [258, 129] on div "Collaborate with the development team and key stakeholders to develop a resolut…" at bounding box center [197, 126] width 202 height 21
click at [96, 114] on input "c. Collaborate with the development team and key stakeholders to develop a reso…" at bounding box center [96, 112] width 0 height 4
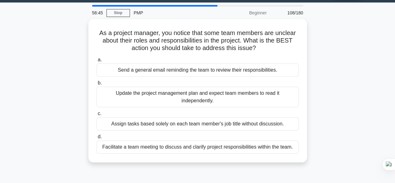
scroll to position [0, 0]
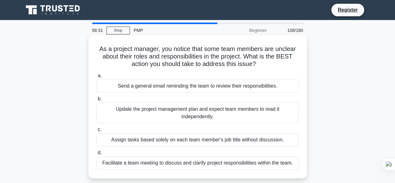
click at [270, 165] on div "Facilitate a team meeting to discuss and clarify project responsibilities withi…" at bounding box center [197, 162] width 202 height 13
click at [96, 155] on input "d. Facilitate a team meeting to discuss and clarify project responsibilities wi…" at bounding box center [96, 152] width 0 height 4
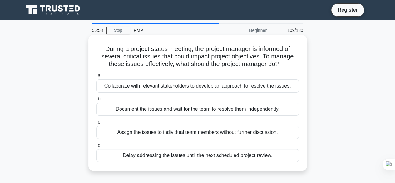
click at [195, 92] on div "Collaborate with relevant stakeholders to develop an approach to resolve the is…" at bounding box center [197, 85] width 202 height 13
click at [96, 78] on input "a. Collaborate with relevant stakeholders to develop an approach to resolve the…" at bounding box center [96, 76] width 0 height 4
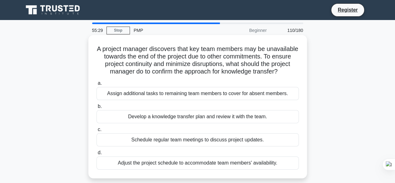
click at [274, 123] on div "Develop a knowledge transfer plan and review it with the team." at bounding box center [197, 116] width 202 height 13
click at [96, 108] on input "b. Develop a knowledge transfer plan and review it with the team." at bounding box center [96, 106] width 0 height 4
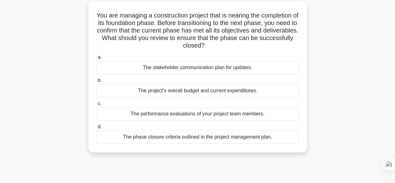
scroll to position [35, 0]
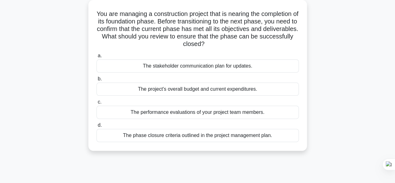
click at [242, 141] on div "The phase closure criteria outlined in the project management plan." at bounding box center [197, 135] width 202 height 13
click at [96, 127] on input "d. The phase closure criteria outlined in the project management plan." at bounding box center [96, 125] width 0 height 4
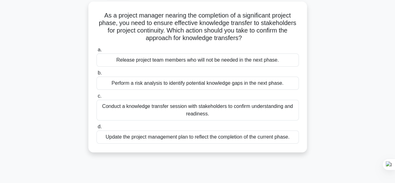
scroll to position [0, 0]
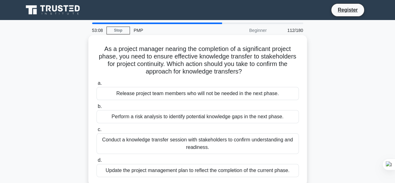
click at [271, 147] on div "Conduct a knowledge transfer session with stakeholders to confirm understanding…" at bounding box center [197, 143] width 202 height 21
click at [96, 131] on input "c. Conduct a knowledge transfer session with stakeholders to confirm understand…" at bounding box center [96, 129] width 0 height 4
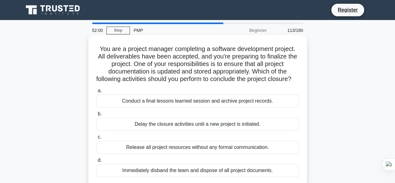
click at [260, 107] on div "Conduct a final lessons learned session and archive project records." at bounding box center [197, 100] width 202 height 13
click at [96, 93] on input "a. Conduct a final lessons learned session and archive project records." at bounding box center [96, 91] width 0 height 4
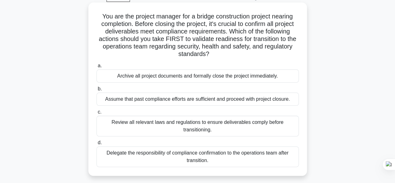
scroll to position [33, 0]
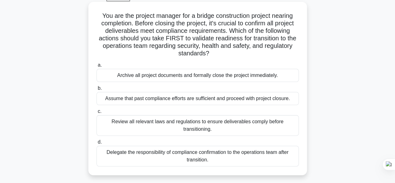
click at [269, 126] on div "Review all relevant laws and regulations to ensure deliverables comply before t…" at bounding box center [197, 125] width 202 height 21
click at [96, 113] on input "c. Review all relevant laws and regulations to ensure deliverables comply befor…" at bounding box center [96, 111] width 0 height 4
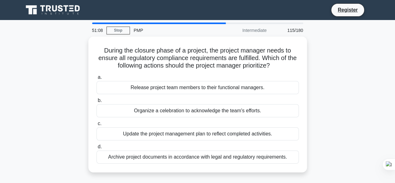
scroll to position [0, 0]
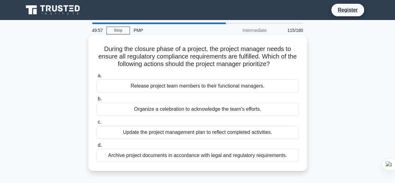
click at [274, 157] on div "Archive project documents in accordance with legal and regulatory requirements." at bounding box center [197, 155] width 202 height 13
click at [96, 147] on input "d. Archive project documents in accordance with legal and regulatory requiremen…" at bounding box center [96, 145] width 0 height 4
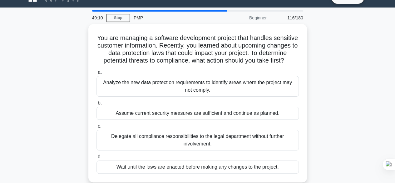
scroll to position [10, 0]
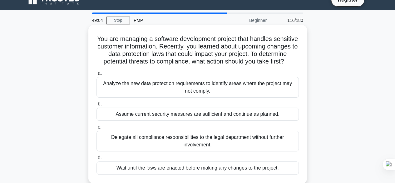
click at [244, 97] on div "Analyze the new data protection requirements to identify areas where the projec…" at bounding box center [197, 87] width 202 height 21
click at [96, 75] on input "a. Analyze the new data protection requirements to identify areas where the pro…" at bounding box center [96, 73] width 0 height 4
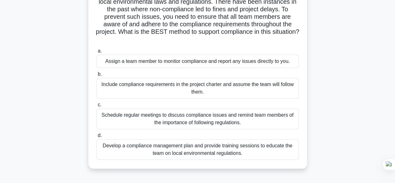
scroll to position [72, 0]
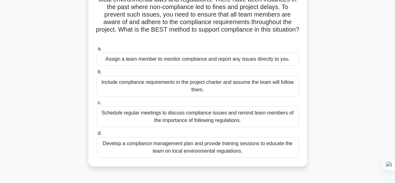
click at [248, 150] on div "Develop a compliance management plan and provide training sessions to educate t…" at bounding box center [197, 147] width 202 height 21
click at [96, 135] on input "d. Develop a compliance management plan and provide training sessions to educat…" at bounding box center [96, 133] width 0 height 4
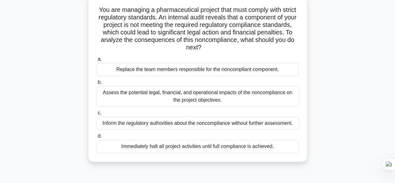
scroll to position [41, 0]
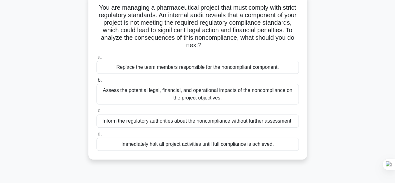
click at [244, 103] on div "Assess the potential legal, financial, and operational impacts of the noncompli…" at bounding box center [197, 94] width 202 height 21
click at [96, 82] on input "b. Assess the potential legal, financial, and operational impacts of the noncom…" at bounding box center [96, 80] width 0 height 4
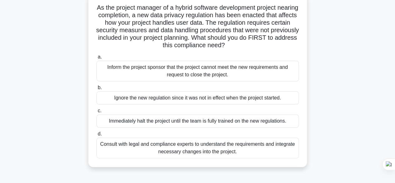
click at [254, 150] on div "Consult with legal and compliance experts to understand the requirements and in…" at bounding box center [197, 147] width 202 height 21
click at [96, 136] on input "d. Consult with legal and compliance experts to understand the requirements and…" at bounding box center [96, 134] width 0 height 4
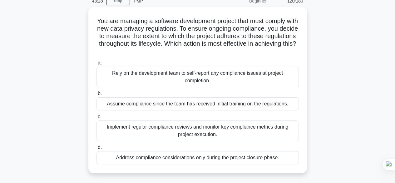
scroll to position [31, 0]
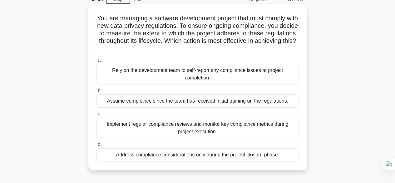
click at [276, 128] on div "Implement regular compliance reviews and monitor key compliance metrics during …" at bounding box center [197, 127] width 202 height 21
click at [96, 116] on input "c. Implement regular compliance reviews and monitor key compliance metrics duri…" at bounding box center [96, 114] width 0 height 4
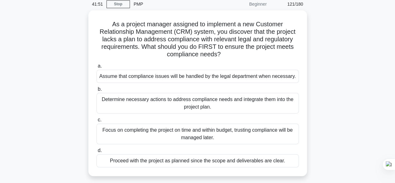
scroll to position [29, 0]
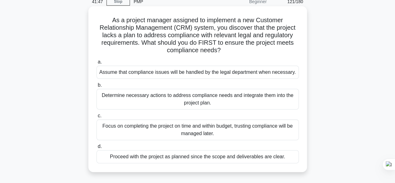
click at [239, 101] on div "Determine necessary actions to address compliance needs and integrate them into…" at bounding box center [197, 99] width 202 height 21
click at [96, 87] on input "b. Determine necessary actions to address compliance needs and integrate them i…" at bounding box center [96, 85] width 0 height 4
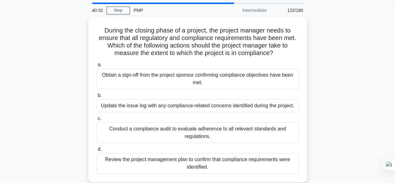
scroll to position [21, 0]
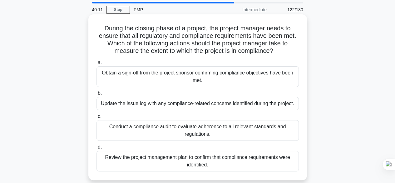
click at [269, 78] on div "Obtain a sign-off from the project sponsor confirming compliance objectives hav…" at bounding box center [197, 76] width 202 height 21
click at [96, 65] on input "a. Obtain a sign-off from the project sponsor confirming compliance objectives …" at bounding box center [96, 63] width 0 height 4
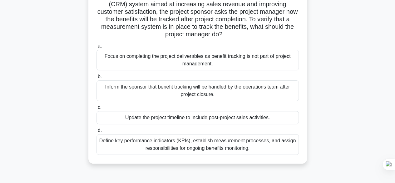
scroll to position [57, 0]
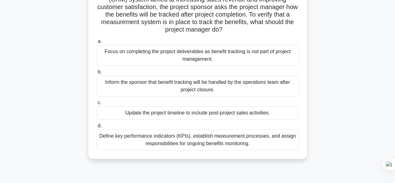
click at [267, 144] on div "Define key performance indicators (KPIs), establish measurement processes, and …" at bounding box center [197, 139] width 202 height 21
click at [96, 128] on input "d. Define key performance indicators (KPIs), establish measurement processes, a…" at bounding box center [96, 126] width 0 height 4
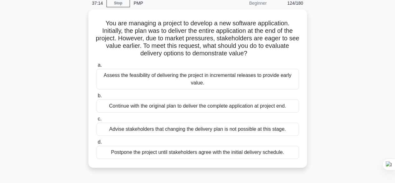
scroll to position [28, 0]
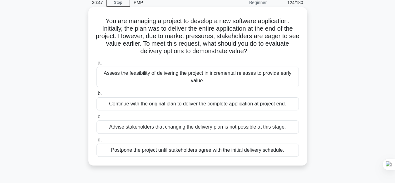
click at [267, 80] on div "Assess the feasibility of delivering the project in incremental releases to pro…" at bounding box center [197, 77] width 202 height 21
click at [96, 65] on input "a. Assess the feasibility of delivering the project in incremental releases to …" at bounding box center [96, 63] width 0 height 4
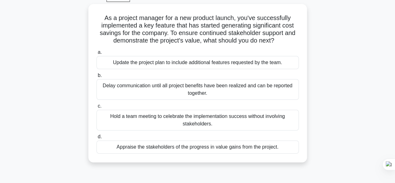
scroll to position [33, 0]
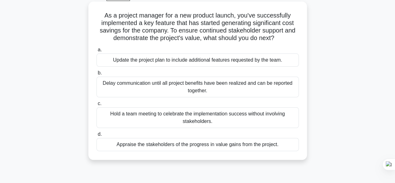
click at [286, 144] on div "Appraise the stakeholders of the progress in value gains from the project." at bounding box center [197, 144] width 202 height 13
click at [96, 136] on input "d. Appraise the stakeholders of the progress in value gains from the project." at bounding box center [96, 134] width 0 height 4
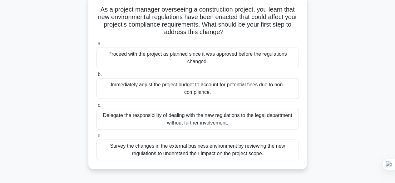
scroll to position [41, 0]
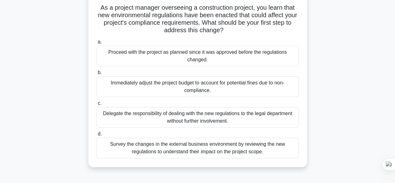
click at [260, 153] on div "Survey the changes in the external business environment by reviewing the new re…" at bounding box center [197, 147] width 202 height 21
click at [96, 136] on input "d. Survey the changes in the external business environment by reviewing the new…" at bounding box center [96, 134] width 0 height 4
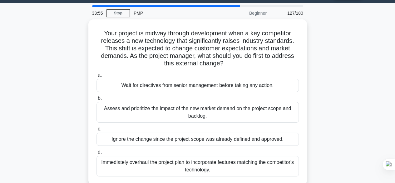
scroll to position [19, 0]
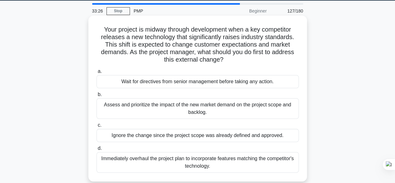
click at [256, 109] on div "Assess and prioritize the impact of the new market demand on the project scope …" at bounding box center [197, 108] width 202 height 21
click at [96, 96] on input "b. Assess and prioritize the impact of the new market demand on the project sco…" at bounding box center [96, 94] width 0 height 4
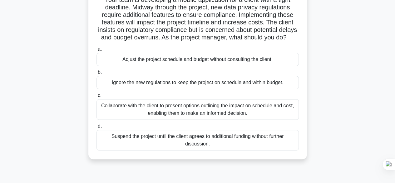
scroll to position [52, 0]
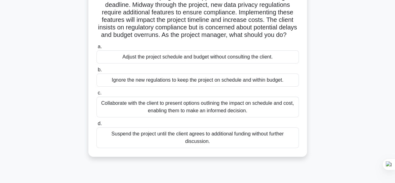
click at [260, 116] on div "Collaborate with the client to present options outlining the impact on schedule…" at bounding box center [197, 106] width 202 height 21
click at [96, 95] on input "c. Collaborate with the client to present options outlining the impact on sched…" at bounding box center [96, 93] width 0 height 4
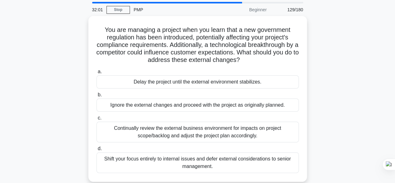
scroll to position [21, 0]
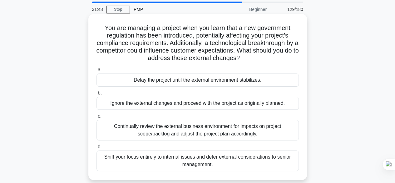
click at [264, 135] on div "Continually review the external business environment for impacts on project sco…" at bounding box center [197, 130] width 202 height 21
click at [96, 118] on input "c. Continually review the external business environment for impacts on project …" at bounding box center [96, 116] width 0 height 4
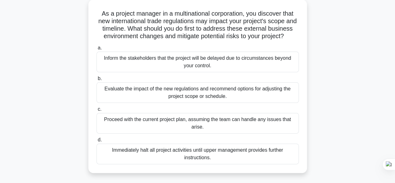
scroll to position [37, 0]
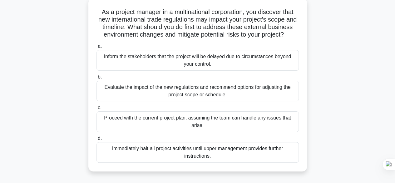
click at [243, 100] on div "Evaluate the impact of the new regulations and recommend options for adjusting …" at bounding box center [197, 91] width 202 height 21
click at [96, 79] on input "b. Evaluate the impact of the new regulations and recommend options for adjusti…" at bounding box center [96, 77] width 0 height 4
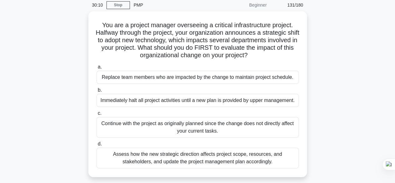
scroll to position [26, 0]
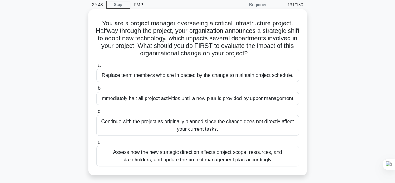
click at [266, 159] on div "Assess how the new strategic direction affects project scope, resources, and st…" at bounding box center [197, 155] width 202 height 21
click at [96, 144] on input "d. Assess how the new strategic direction affects project scope, resources, and…" at bounding box center [96, 142] width 0 height 4
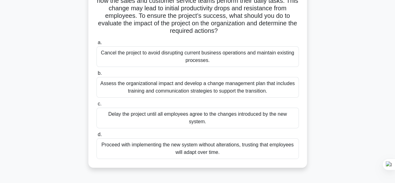
scroll to position [72, 0]
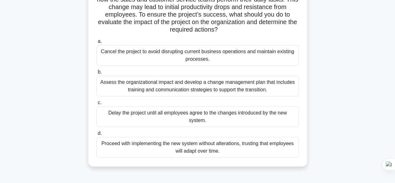
click at [260, 91] on div "Assess the organizational impact and develop a change management plan that incl…" at bounding box center [197, 86] width 202 height 21
click at [96, 74] on input "b. Assess the organizational impact and develop a change management plan that i…" at bounding box center [96, 72] width 0 height 4
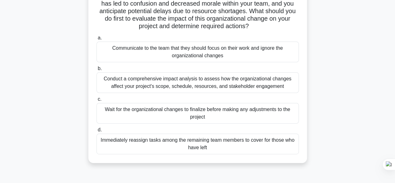
scroll to position [86, 0]
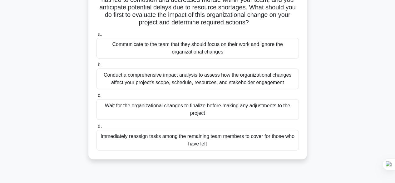
click at [272, 81] on div "Conduct a comprehensive impact analysis to assess how the organizational change…" at bounding box center [197, 78] width 202 height 21
click at [96, 67] on input "b. Conduct a comprehensive impact analysis to assess how the organizational cha…" at bounding box center [96, 65] width 0 height 4
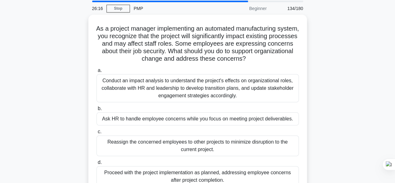
scroll to position [23, 0]
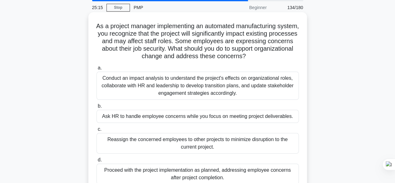
click at [263, 90] on div "Conduct an impact analysis to understand the project's effects on organizationa…" at bounding box center [197, 85] width 202 height 28
click at [96, 70] on input "a. Conduct an impact analysis to understand the project's effects on organizati…" at bounding box center [96, 68] width 0 height 4
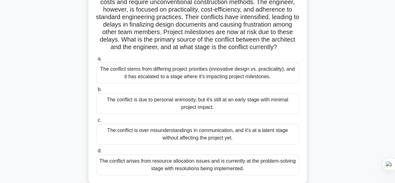
scroll to position [80, 0]
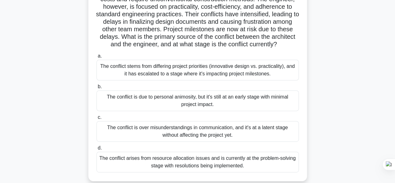
click at [275, 80] on div "The conflict stems from differing project priorities (innovative design vs. pra…" at bounding box center [197, 70] width 202 height 21
click at [96, 58] on input "a. The conflict stems from differing project priorities (innovative design vs. …" at bounding box center [96, 56] width 0 height 4
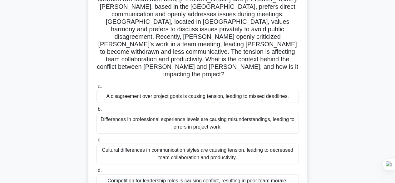
scroll to position [59, 0]
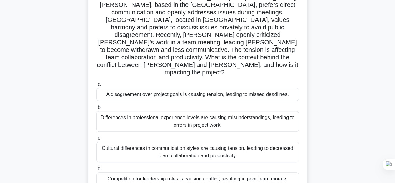
click at [239, 142] on div "Cultural differences in communication styles are causing tension, leading to de…" at bounding box center [197, 151] width 202 height 21
click at [96, 140] on input "c. Cultural differences in communication styles are causing tension, leading to…" at bounding box center [96, 138] width 0 height 4
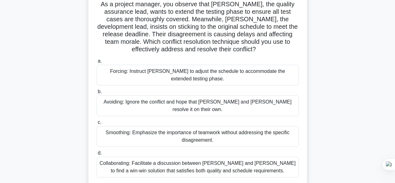
scroll to position [47, 0]
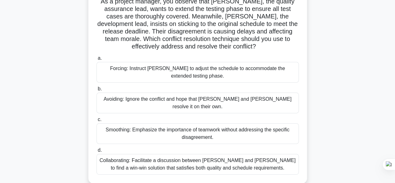
click at [254, 160] on div "Collaborating: Facilitate a discussion between Karen and Tom to find a win-win …" at bounding box center [197, 164] width 202 height 21
click at [96, 152] on input "d. Collaborating: Facilitate a discussion between Karen and Tom to find a win-w…" at bounding box center [96, 150] width 0 height 4
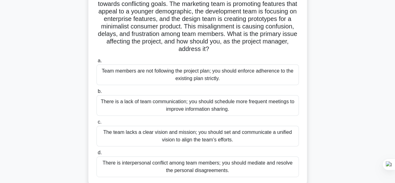
scroll to position [62, 0]
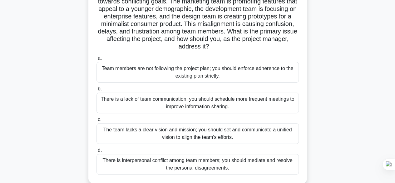
click at [126, 106] on div "There is a lack of team communication; you should schedule more frequent meetin…" at bounding box center [197, 102] width 202 height 21
click at [96, 91] on input "b. There is a lack of team communication; you should schedule more frequent mee…" at bounding box center [96, 89] width 0 height 4
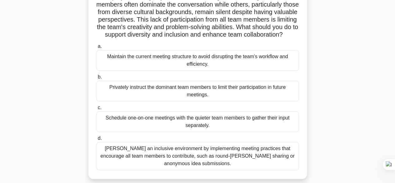
scroll to position [54, 0]
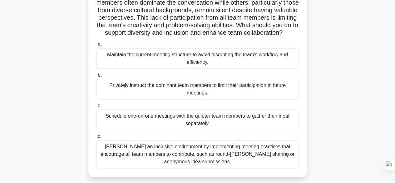
click at [142, 168] on div "Foster an inclusive environment by implementing meeting practices that encourag…" at bounding box center [197, 154] width 202 height 28
click at [96, 138] on input "d. Foster an inclusive environment by implementing meeting practices that encou…" at bounding box center [96, 136] width 0 height 4
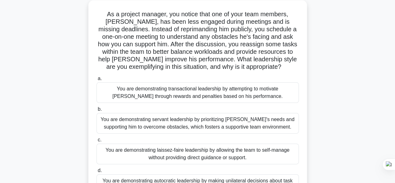
scroll to position [49, 0]
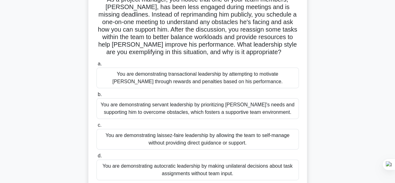
click at [244, 111] on div "You are demonstrating servant leadership by prioritizing James's needs and supp…" at bounding box center [197, 108] width 202 height 21
click at [96, 96] on input "b. You are demonstrating servant leadership by prioritizing James's needs and s…" at bounding box center [96, 94] width 0 height 4
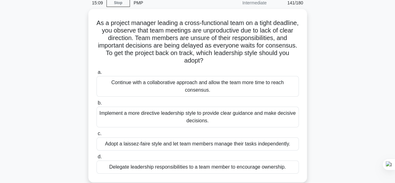
scroll to position [27, 0]
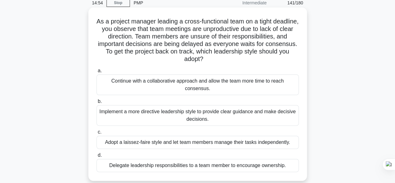
click at [257, 116] on div "Implement a more directive leadership style to provide clear guidance and make …" at bounding box center [197, 115] width 202 height 21
click at [96, 103] on input "b. Implement a more directive leadership style to provide clear guidance and ma…" at bounding box center [96, 101] width 0 height 4
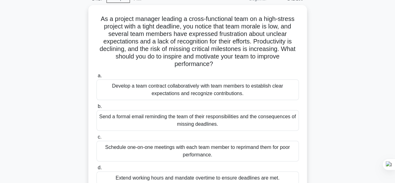
scroll to position [32, 0]
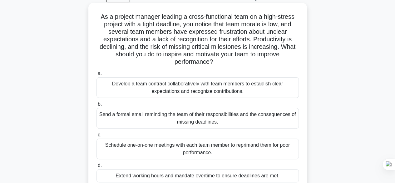
click at [254, 86] on div "Develop a team contract collaboratively with team members to establish clear ex…" at bounding box center [197, 87] width 202 height 21
click at [96, 76] on input "a. Develop a team contract collaboratively with team members to establish clear…" at bounding box center [96, 73] width 0 height 4
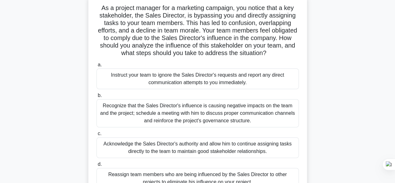
scroll to position [43, 0]
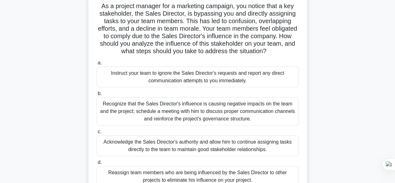
click at [259, 112] on div "Recognize that the Sales Director's influence is causing negative impacts on th…" at bounding box center [197, 111] width 202 height 28
click at [96, 96] on input "b. Recognize that the Sales Director's influence is causing negative impacts on…" at bounding box center [96, 93] width 0 height 4
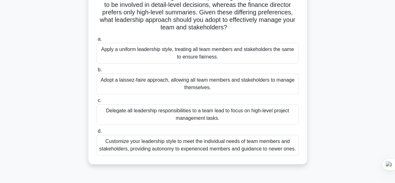
scroll to position [91, 0]
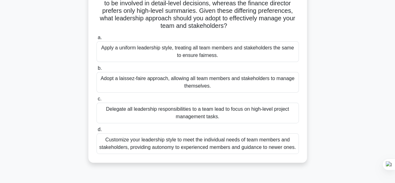
click at [263, 145] on div "Customize your leadership style to meet the individual needs of team members an…" at bounding box center [197, 143] width 202 height 21
click at [96, 131] on input "d. Customize your leadership style to meet the individual needs of team members…" at bounding box center [96, 129] width 0 height 4
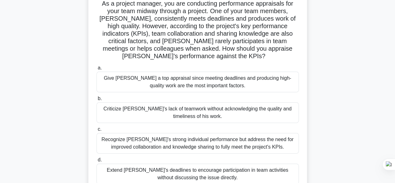
scroll to position [56, 0]
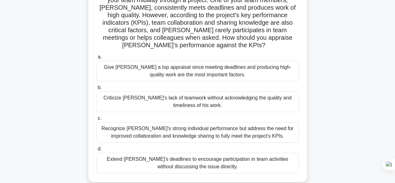
click at [270, 136] on div "Recognize Alex's strong individual performance but address the need for improve…" at bounding box center [197, 132] width 202 height 21
click at [96, 120] on input "c. Recognize Alex's strong individual performance but address the need for impr…" at bounding box center [96, 118] width 0 height 4
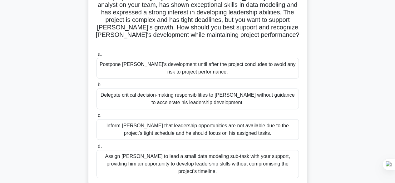
scroll to position [53, 0]
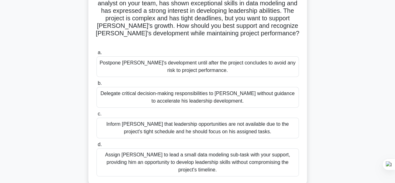
click at [270, 154] on div "Assign Daniel to lead a small data modeling sub-task with your support, providi…" at bounding box center [197, 162] width 202 height 28
click at [96, 146] on input "d. Assign Daniel to lead a small data modeling sub-task with your support, prov…" at bounding box center [96, 144] width 0 height 4
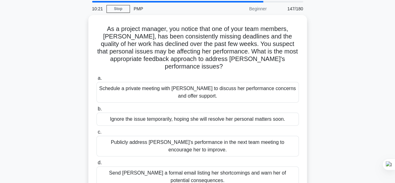
scroll to position [24, 0]
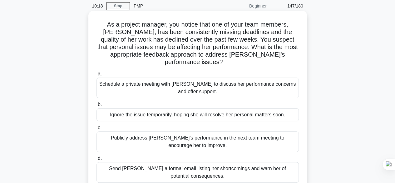
click at [249, 77] on div "Schedule a private meeting with Emily to discuss her performance concerns and o…" at bounding box center [197, 87] width 202 height 21
click at [96, 76] on input "a. Schedule a private meeting with Emily to discuss her performance concerns an…" at bounding box center [96, 74] width 0 height 4
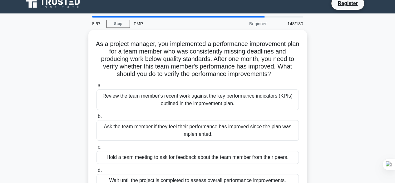
scroll to position [7, 0]
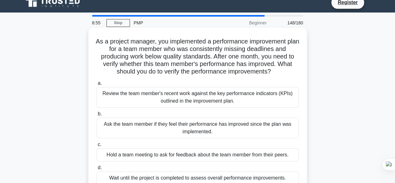
click at [277, 104] on div "Review the team member's recent work against the key performance indicators (KP…" at bounding box center [197, 97] width 202 height 21
click at [96, 85] on input "a. Review the team member's recent work against the key performance indicators …" at bounding box center [96, 83] width 0 height 4
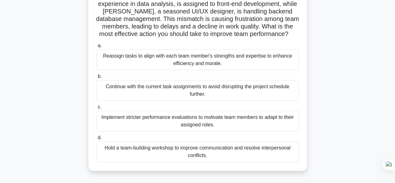
scroll to position [84, 0]
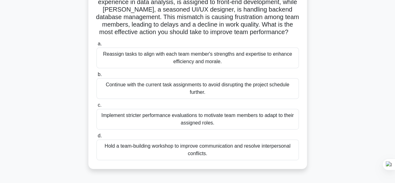
click at [278, 61] on div "Reassign tasks to align with each team member's strengths and expertise to enha…" at bounding box center [197, 57] width 202 height 21
click at [96, 46] on input "a. Reassign tasks to align with each team member's strengths and expertise to e…" at bounding box center [96, 44] width 0 height 4
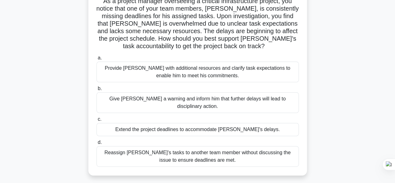
scroll to position [50, 0]
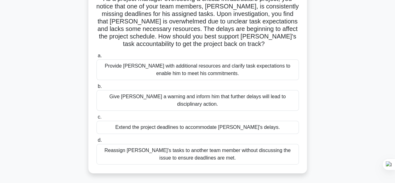
click at [251, 76] on div "Provide David with additional resources and clarify task expectations to enable…" at bounding box center [197, 69] width 202 height 21
click at [96, 58] on input "a. Provide David with additional resources and clarify task expectations to ena…" at bounding box center [96, 56] width 0 height 4
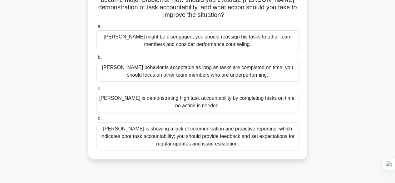
scroll to position [81, 0]
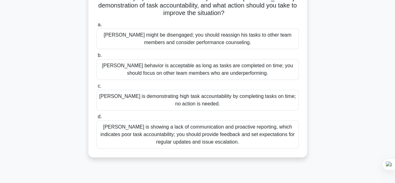
click at [279, 134] on div "Thomas is showing a lack of communication and proactive reporting, which indica…" at bounding box center [197, 134] width 202 height 28
click at [96, 119] on input "d. Thomas is showing a lack of communication and proactive reporting, which ind…" at bounding box center [96, 117] width 0 height 4
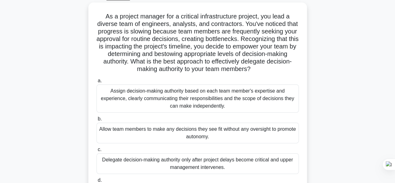
scroll to position [33, 0]
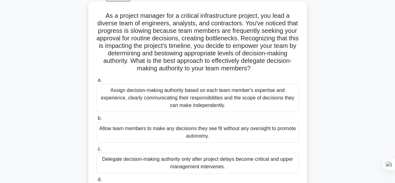
click at [270, 102] on div "Assign decision-making authority based on each team member's expertise and expe…" at bounding box center [197, 98] width 202 height 28
click at [96, 82] on input "a. Assign decision-making authority based on each team member's expertise and e…" at bounding box center [96, 80] width 0 height 4
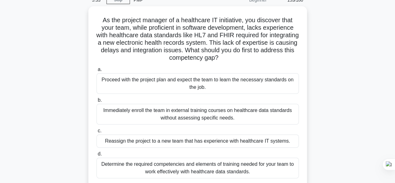
scroll to position [31, 0]
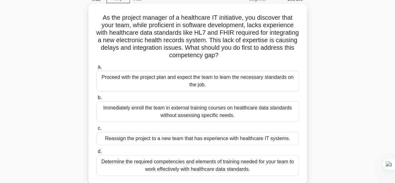
click at [243, 167] on div "Determine the required competencies and elements of training needed for your te…" at bounding box center [197, 165] width 202 height 21
click at [96, 153] on input "d. Determine the required competencies and elements of training needed for your…" at bounding box center [96, 151] width 0 height 4
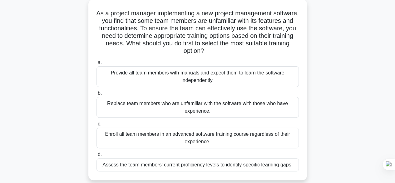
scroll to position [47, 0]
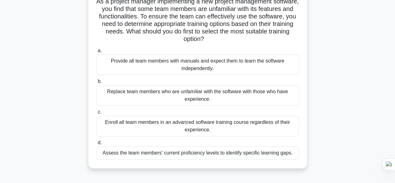
click at [234, 156] on div "Assess the team members' current proficiency levels to identify specific learni…" at bounding box center [197, 152] width 202 height 13
click at [96, 145] on input "d. Assess the team members' current proficiency levels to identify specific lea…" at bounding box center [96, 143] width 0 height 4
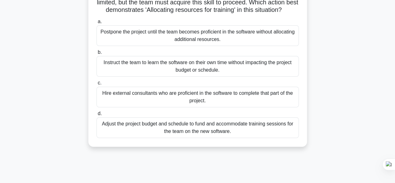
scroll to position [65, 0]
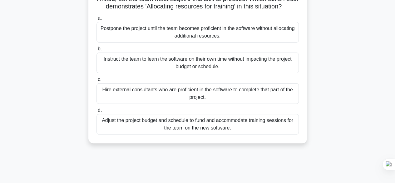
click at [239, 134] on div "Adjust the project budget and schedule to fund and accommodate training session…" at bounding box center [197, 124] width 202 height 21
click at [96, 112] on input "d. Adjust the project budget and schedule to fund and accommodate training sess…" at bounding box center [96, 110] width 0 height 4
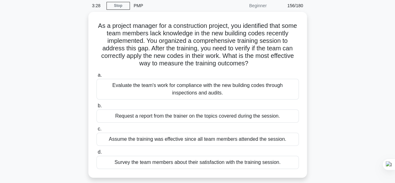
scroll to position [26, 0]
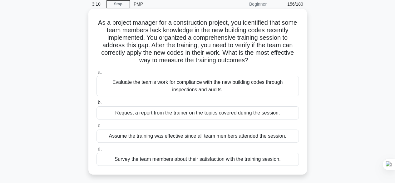
click at [234, 164] on div "Survey the team members about their satisfaction with the training session." at bounding box center [197, 158] width 202 height 13
click at [96, 151] on input "d. Survey the team members about their satisfaction with the training session." at bounding box center [96, 149] width 0 height 4
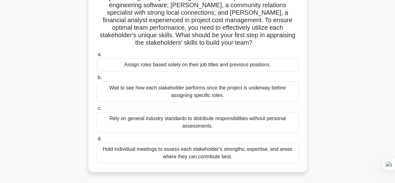
scroll to position [78, 0]
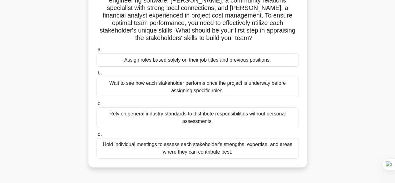
click at [246, 145] on div "Hold individual meetings to assess each stakeholder's strengths, expertise, and…" at bounding box center [197, 148] width 202 height 21
click at [96, 136] on input "d. Hold individual meetings to assess each stakeholder's strengths, expertise, …" at bounding box center [96, 134] width 0 height 4
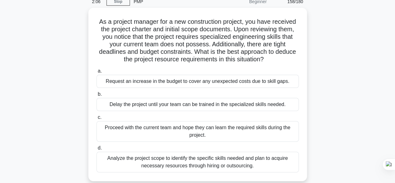
scroll to position [30, 0]
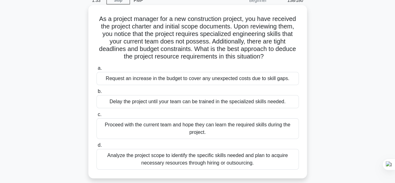
click at [239, 159] on div "Analyze the project scope to identify the specific skills needed and plan to ac…" at bounding box center [197, 159] width 202 height 21
click at [96, 147] on input "d. Analyze the project scope to identify the specific skills needed and plan to…" at bounding box center [96, 145] width 0 height 4
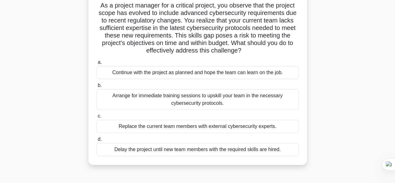
scroll to position [47, 0]
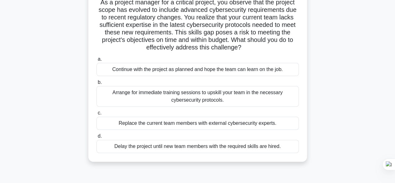
click at [259, 99] on div "Arrange for immediate training sessions to upskill your team in the necessary c…" at bounding box center [197, 96] width 202 height 21
click at [96, 84] on input "b. Arrange for immediate training sessions to upskill your team in the necessar…" at bounding box center [96, 82] width 0 height 4
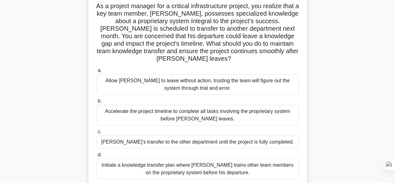
scroll to position [45, 0]
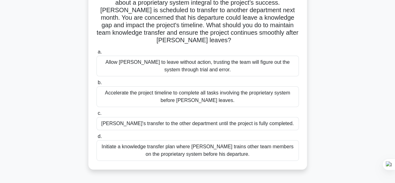
click at [231, 150] on div "Initiate a knowledge transfer plan where Carlos trains other team members on th…" at bounding box center [197, 150] width 202 height 21
click at [96, 138] on input "d. Initiate a knowledge transfer plan where Carlos trains other team members on…" at bounding box center [96, 136] width 0 height 4
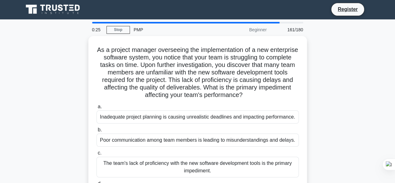
scroll to position [0, 0]
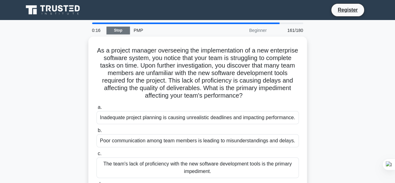
click at [121, 30] on link "Stop" at bounding box center [117, 31] width 23 height 8
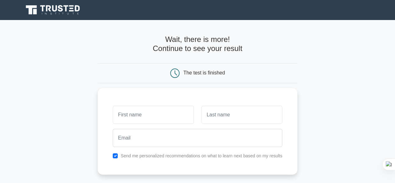
click at [207, 72] on div "The test is finished" at bounding box center [204, 72] width 42 height 5
click at [173, 73] on icon at bounding box center [174, 72] width 9 height 9
click at [244, 73] on div "The test is finished" at bounding box center [197, 72] width 133 height 9
click at [223, 44] on h4 "Wait, there is more! Continue to see your result" at bounding box center [198, 44] width 200 height 18
click at [227, 52] on h4 "Wait, there is more! Continue to see your result" at bounding box center [198, 44] width 200 height 18
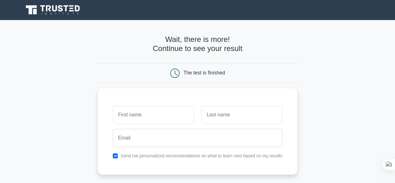
click at [197, 45] on h4 "Wait, there is more! Continue to see your result" at bounding box center [198, 44] width 200 height 18
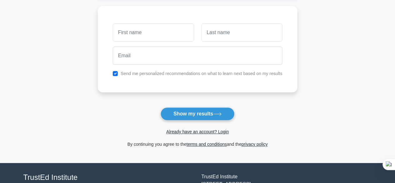
scroll to position [83, 0]
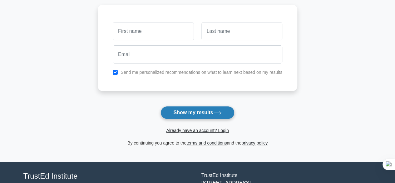
click at [215, 113] on icon at bounding box center [217, 112] width 8 height 3
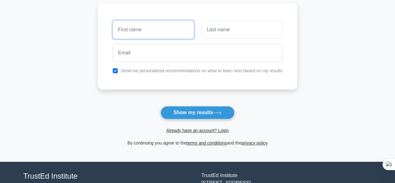
click at [142, 31] on input "text" at bounding box center [153, 30] width 81 height 18
type input "[PERSON_NAME]"
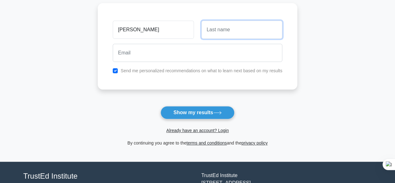
click at [240, 31] on input "text" at bounding box center [241, 30] width 81 height 18
type input "[PERSON_NAME]"
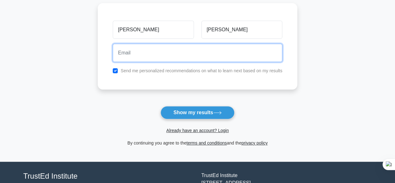
click at [168, 52] on input "email" at bounding box center [198, 53] width 170 height 18
type input "[EMAIL_ADDRESS][DOMAIN_NAME]"
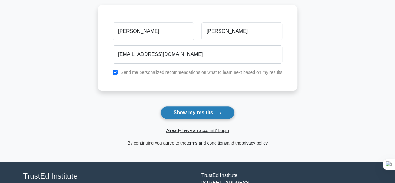
click at [203, 110] on button "Show my results" at bounding box center [197, 112] width 74 height 13
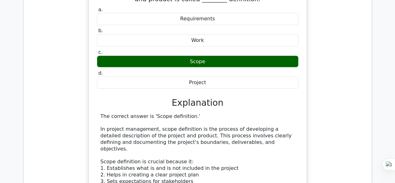
scroll to position [553, 0]
